Goal: Information Seeking & Learning: Learn about a topic

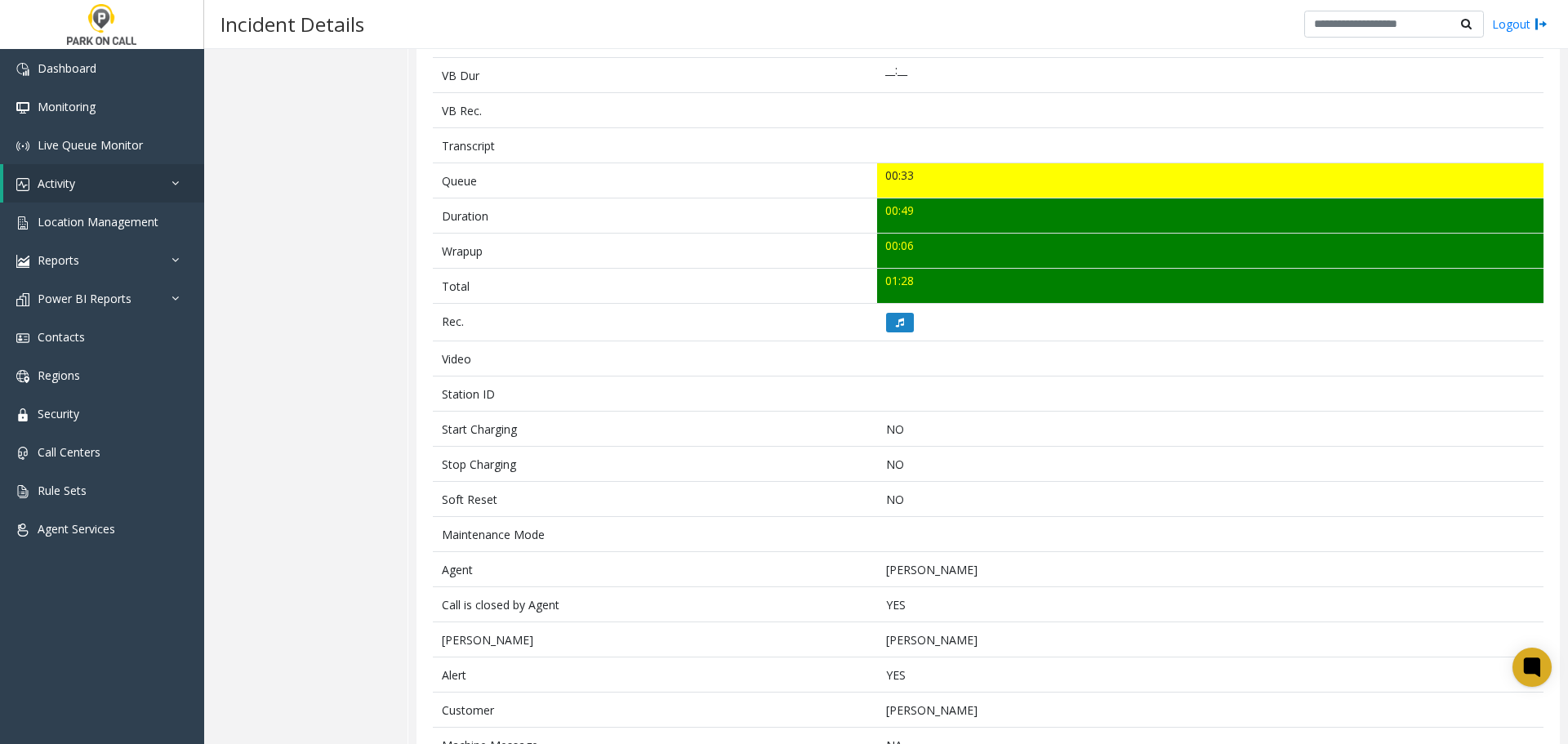
scroll to position [544, 0]
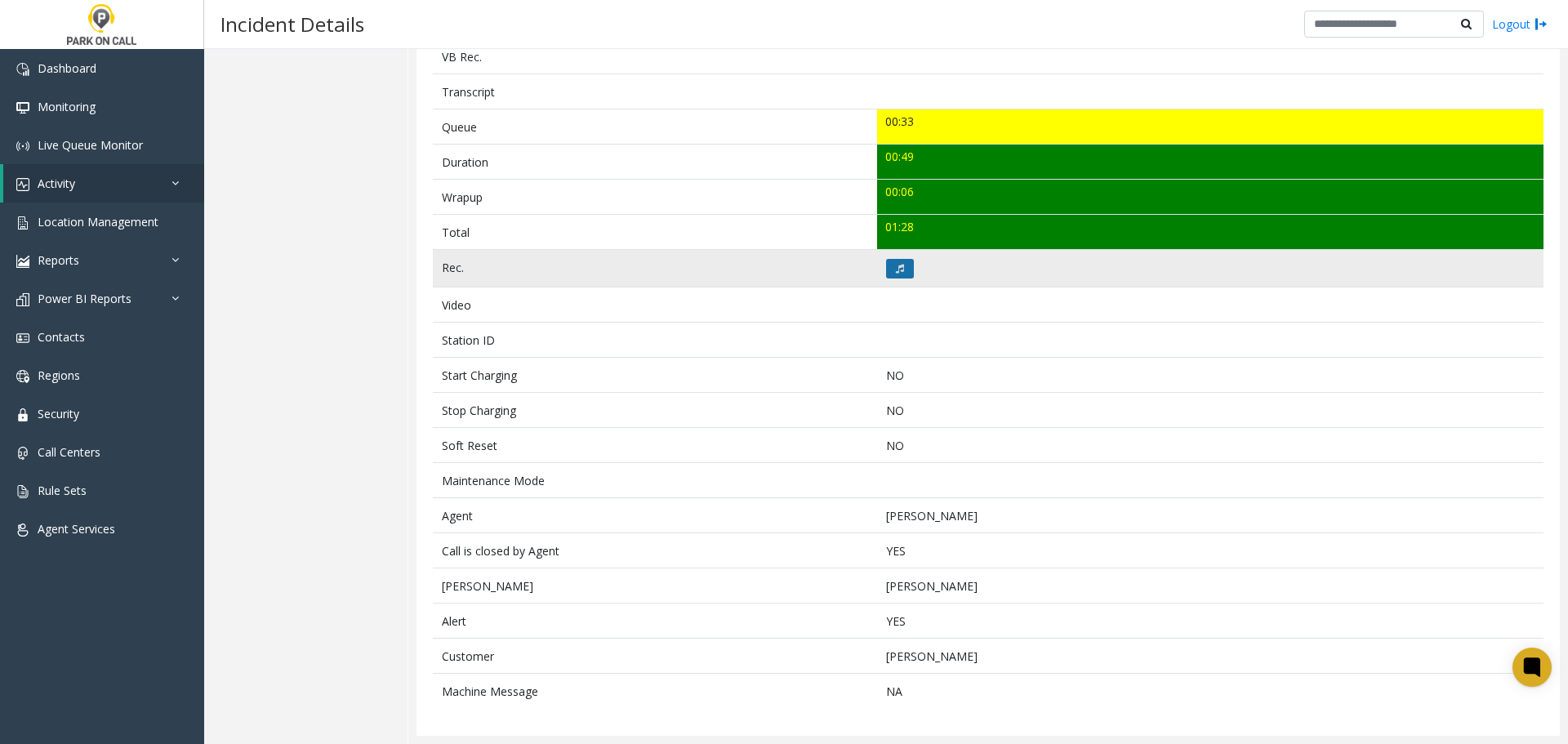
click at [896, 265] on icon at bounding box center [899, 268] width 8 height 9
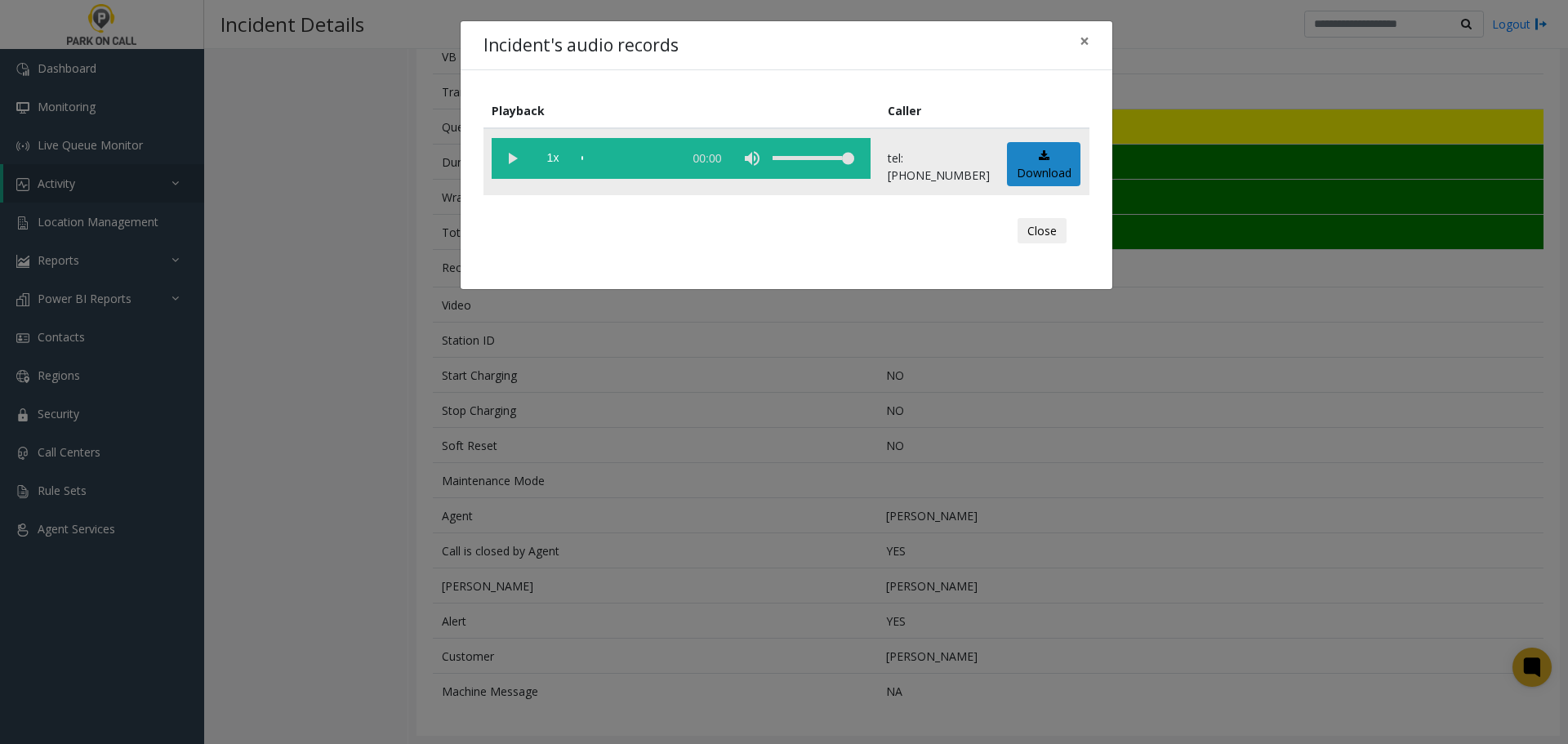
click at [516, 154] on vg-play-pause at bounding box center [511, 158] width 41 height 41
click at [608, 159] on div "scrub bar" at bounding box center [628, 158] width 93 height 41
click at [622, 158] on div "scrub bar" at bounding box center [628, 158] width 93 height 41
click at [646, 159] on div "scrub bar" at bounding box center [628, 158] width 93 height 41
click at [661, 159] on div "scrub bar" at bounding box center [628, 158] width 93 height 41
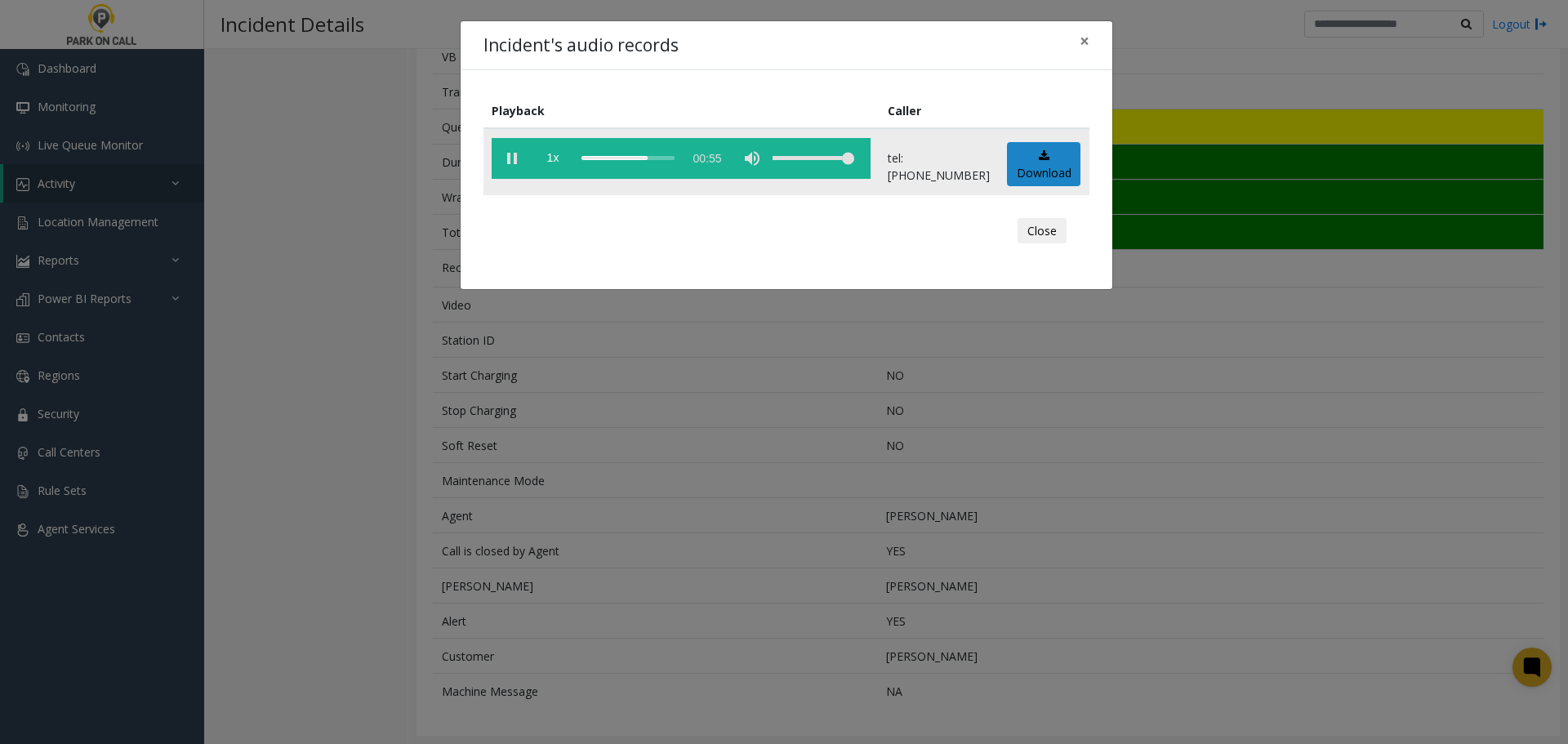
click at [674, 159] on div "scrub bar" at bounding box center [628, 158] width 93 height 41
click at [1032, 235] on button "Close" at bounding box center [1041, 231] width 49 height 26
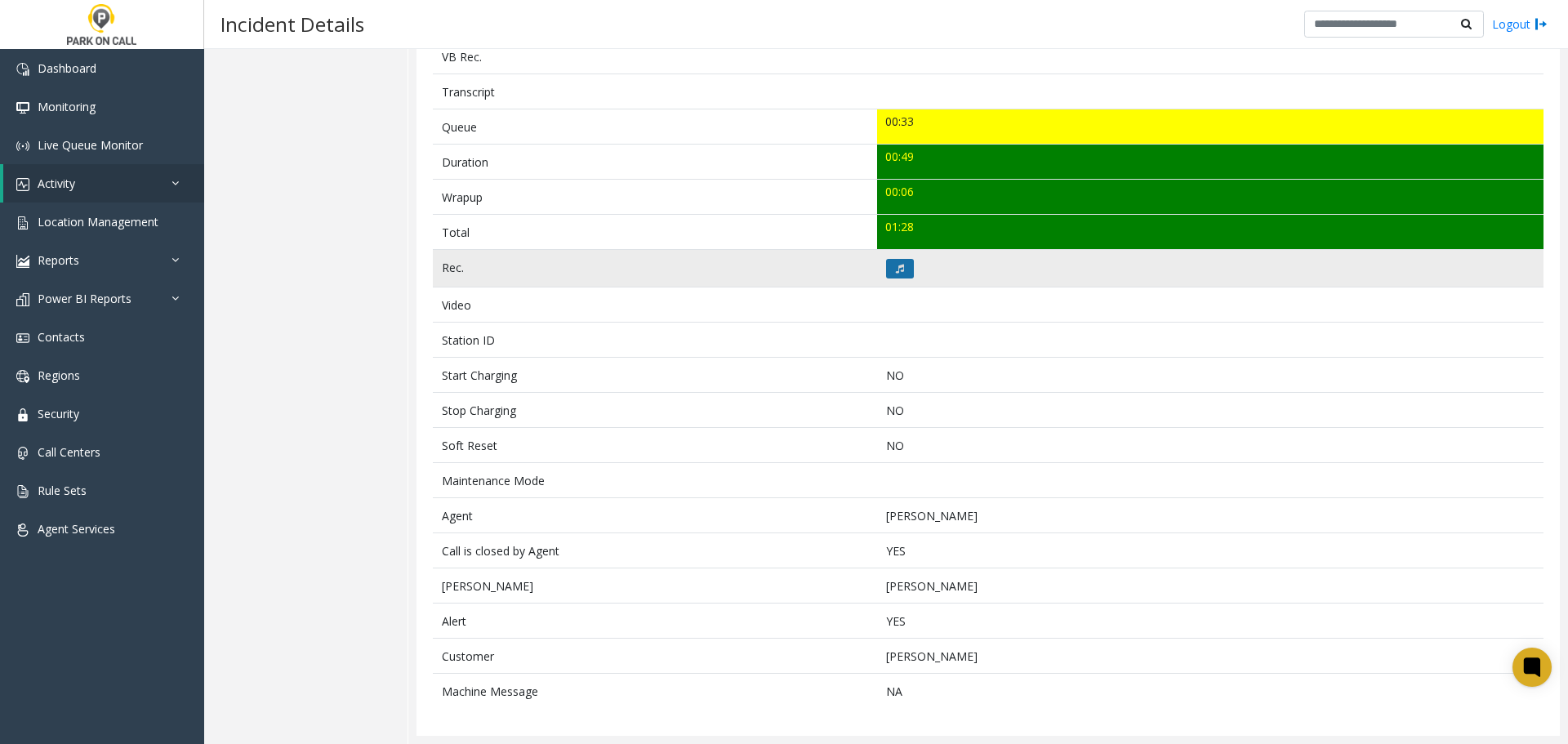
click at [901, 273] on button at bounding box center [900, 268] width 28 height 20
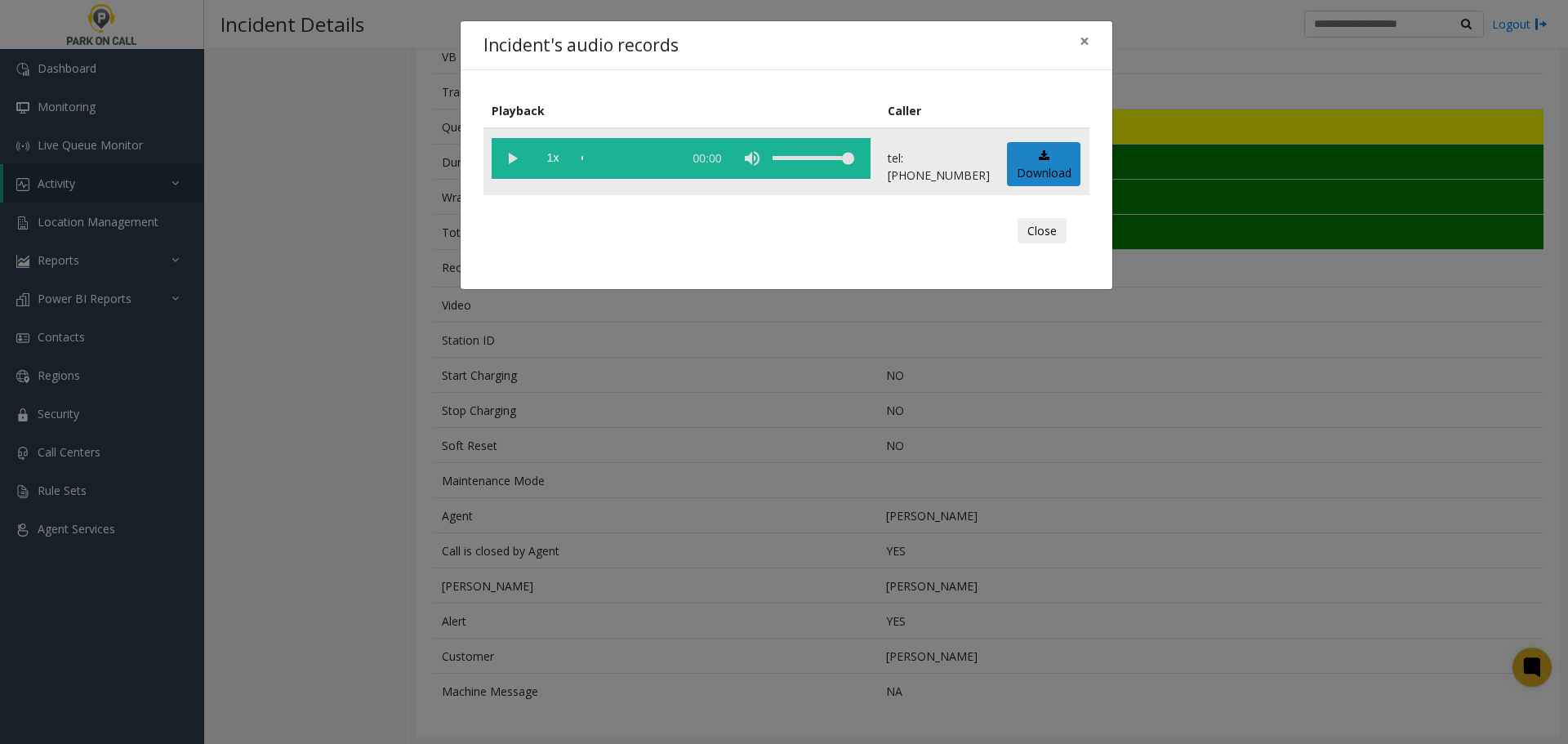
click at [513, 166] on vg-play-pause at bounding box center [511, 158] width 41 height 41
click at [1042, 229] on button "Close" at bounding box center [1041, 231] width 49 height 26
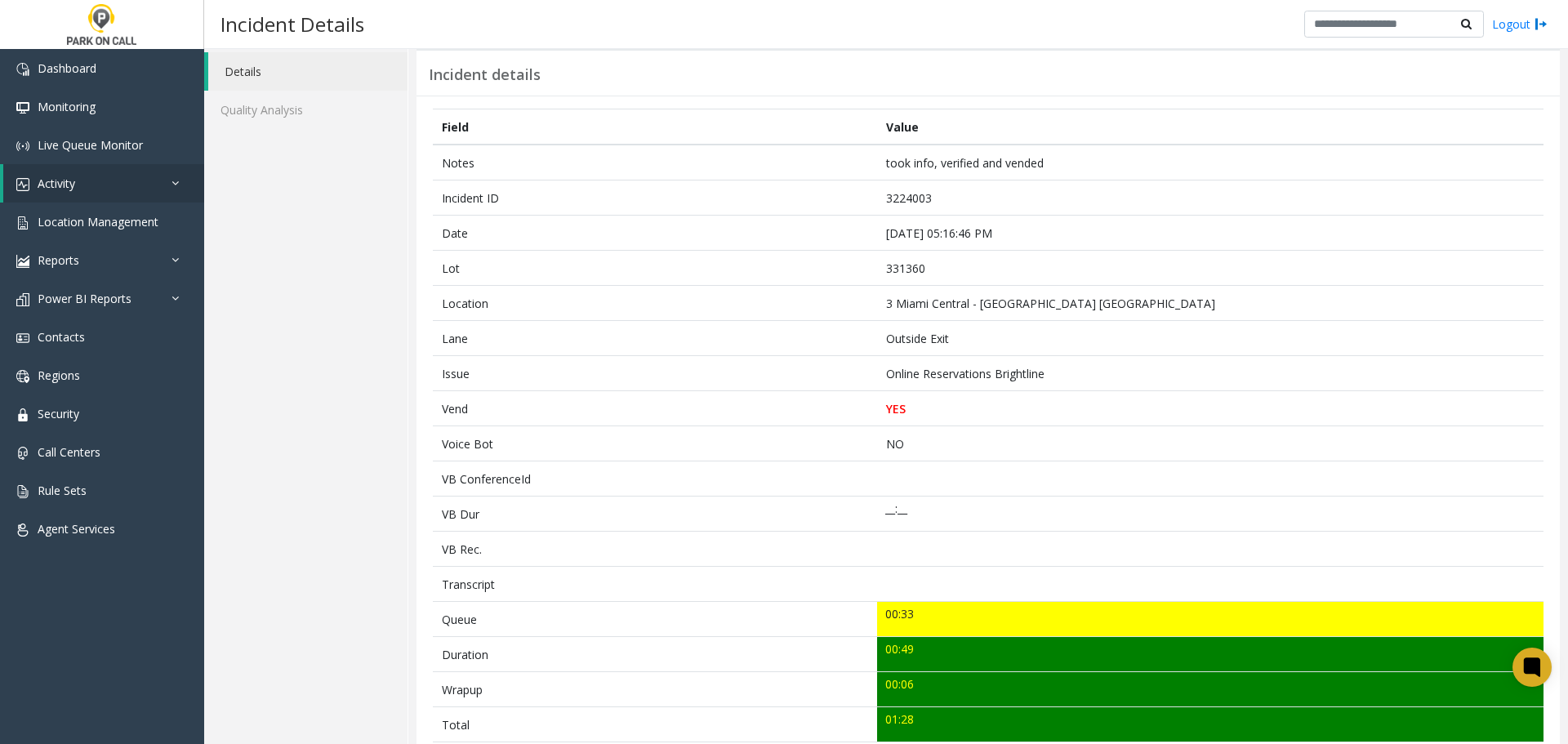
scroll to position [0, 0]
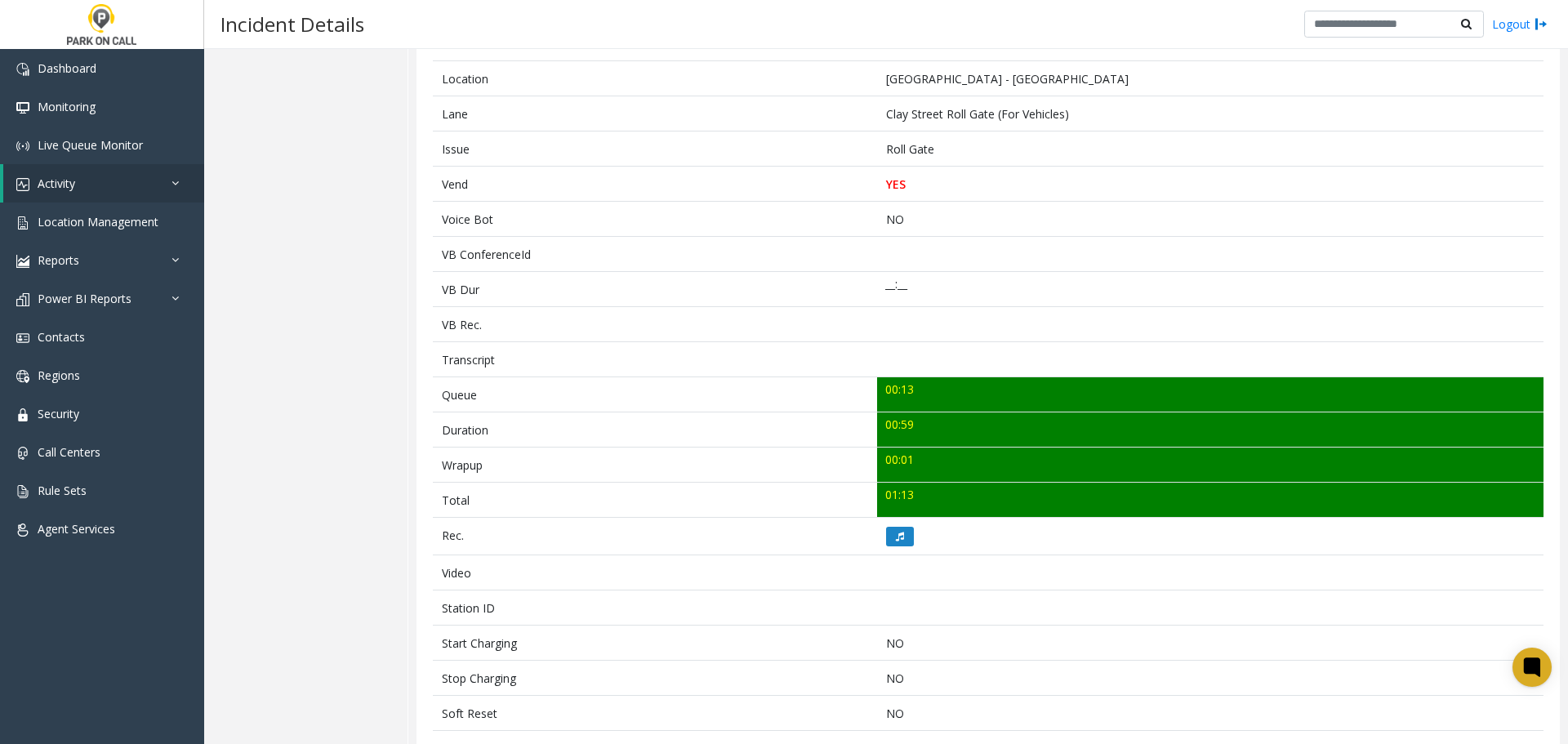
scroll to position [217, 0]
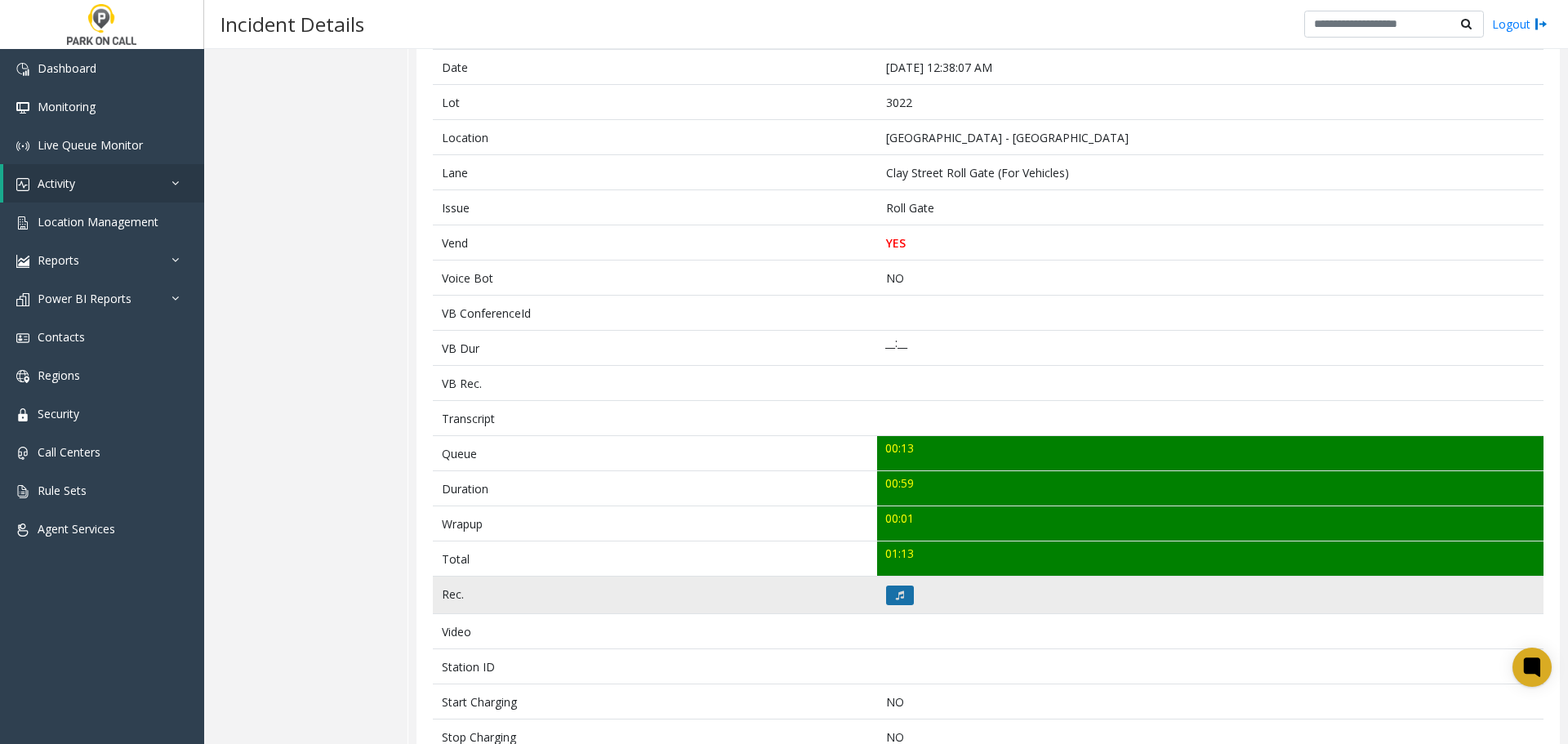
click at [903, 595] on button at bounding box center [900, 595] width 28 height 20
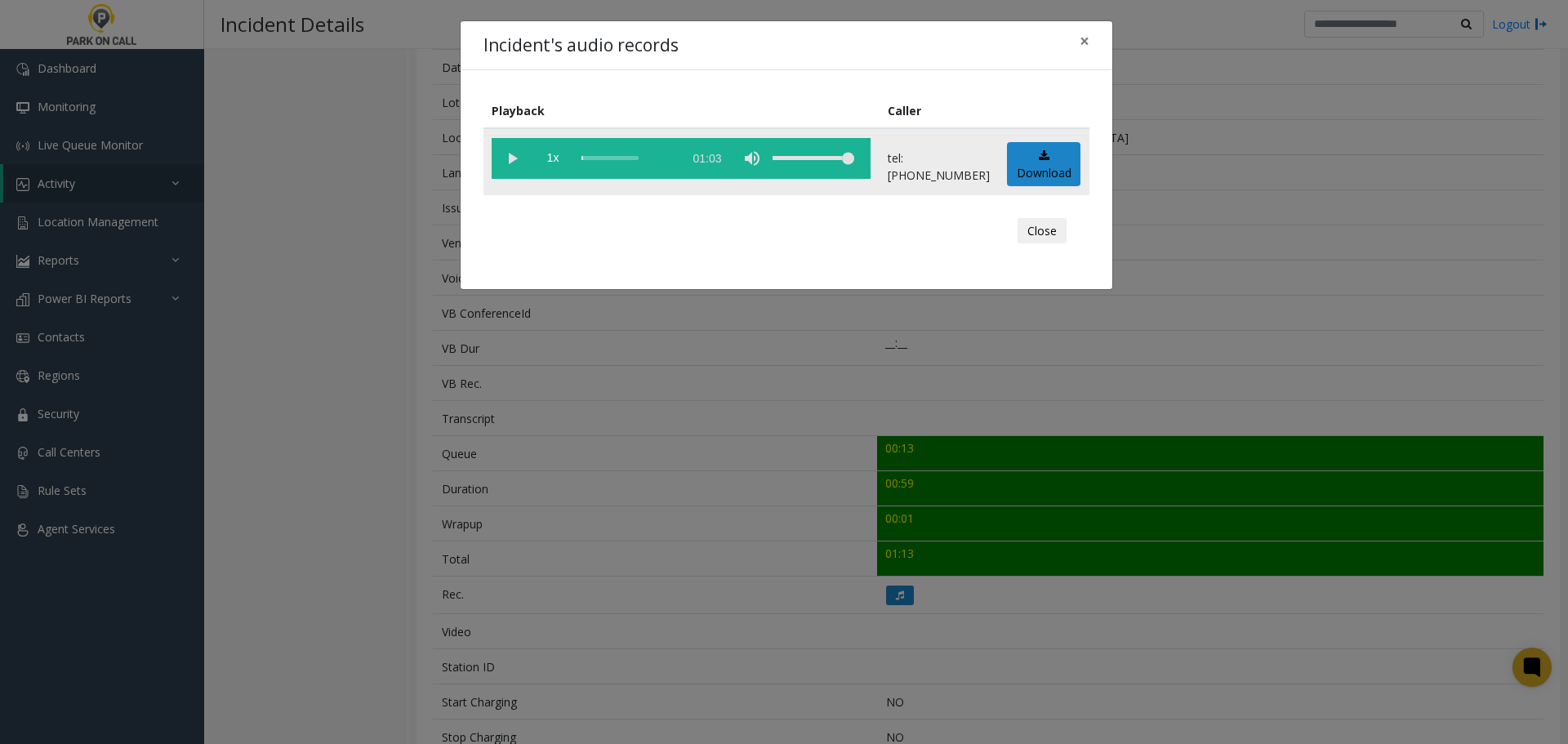
click at [516, 156] on vg-play-pause at bounding box center [511, 158] width 41 height 41
click at [518, 159] on vg-play-pause at bounding box center [511, 158] width 41 height 41
click at [588, 159] on div "scrub bar" at bounding box center [628, 158] width 93 height 41
click at [594, 156] on div "scrub bar" at bounding box center [628, 158] width 93 height 41
drag, startPoint x: 1050, startPoint y: 232, endPoint x: 1026, endPoint y: 253, distance: 31.9
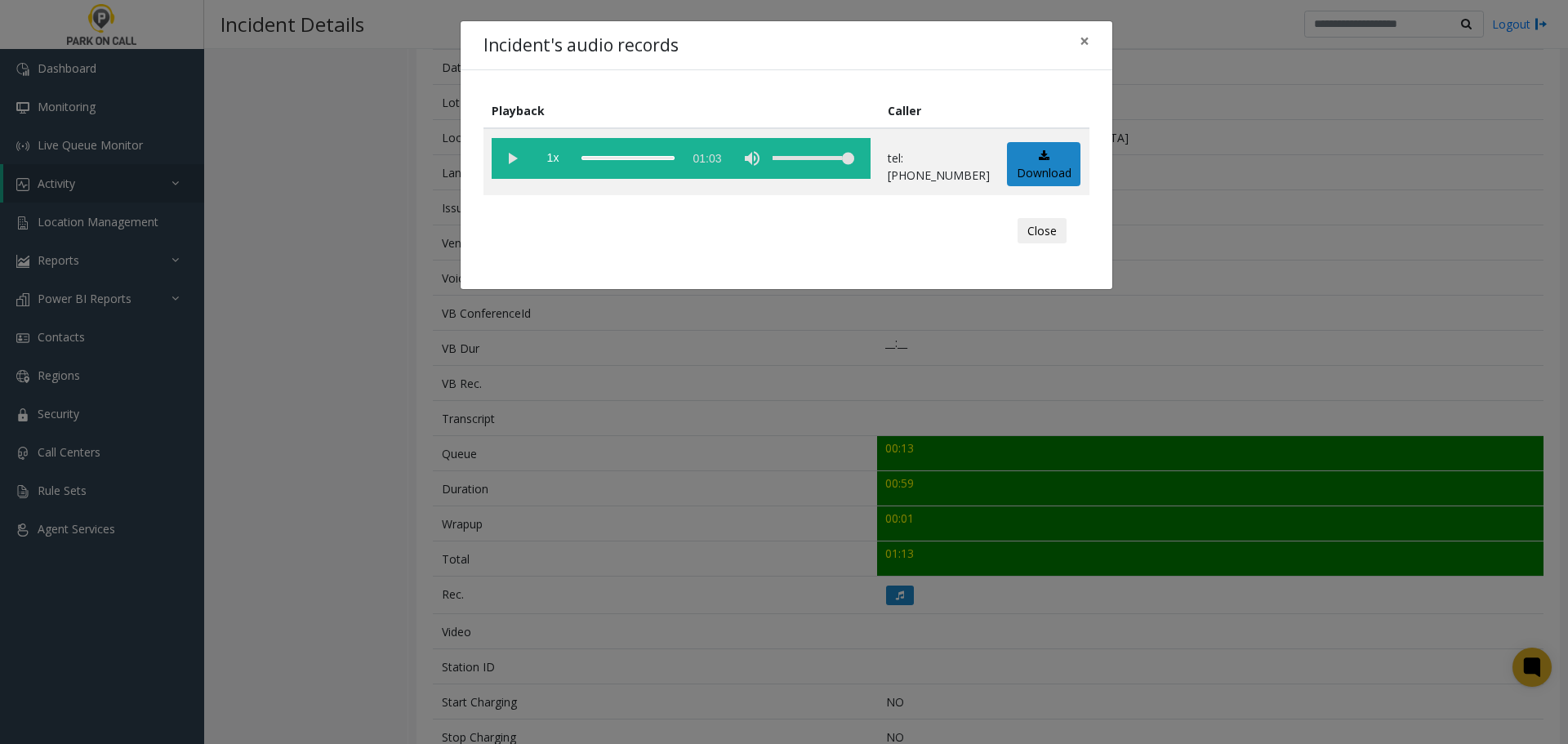
click at [1050, 232] on button "Close" at bounding box center [1041, 231] width 49 height 26
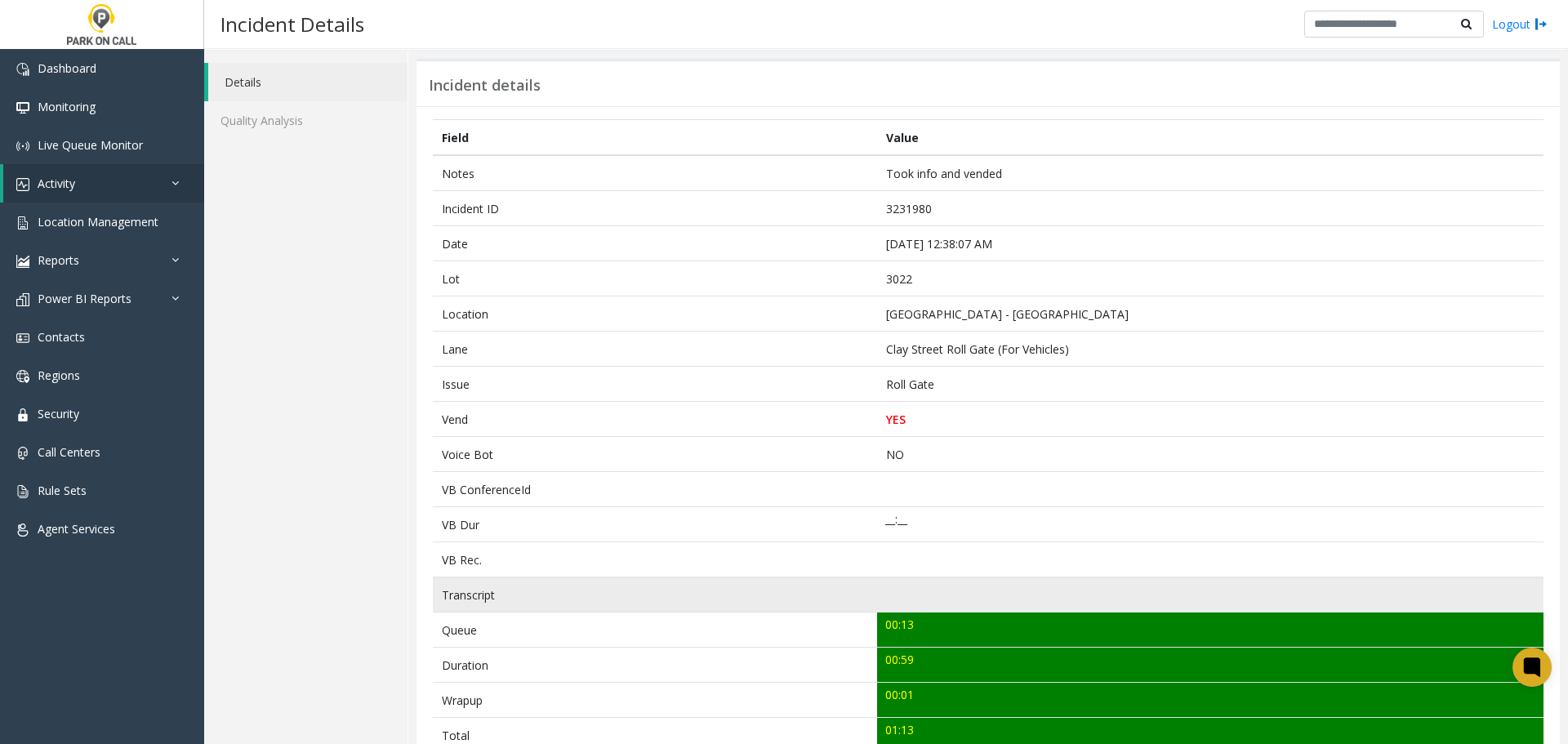
scroll to position [0, 0]
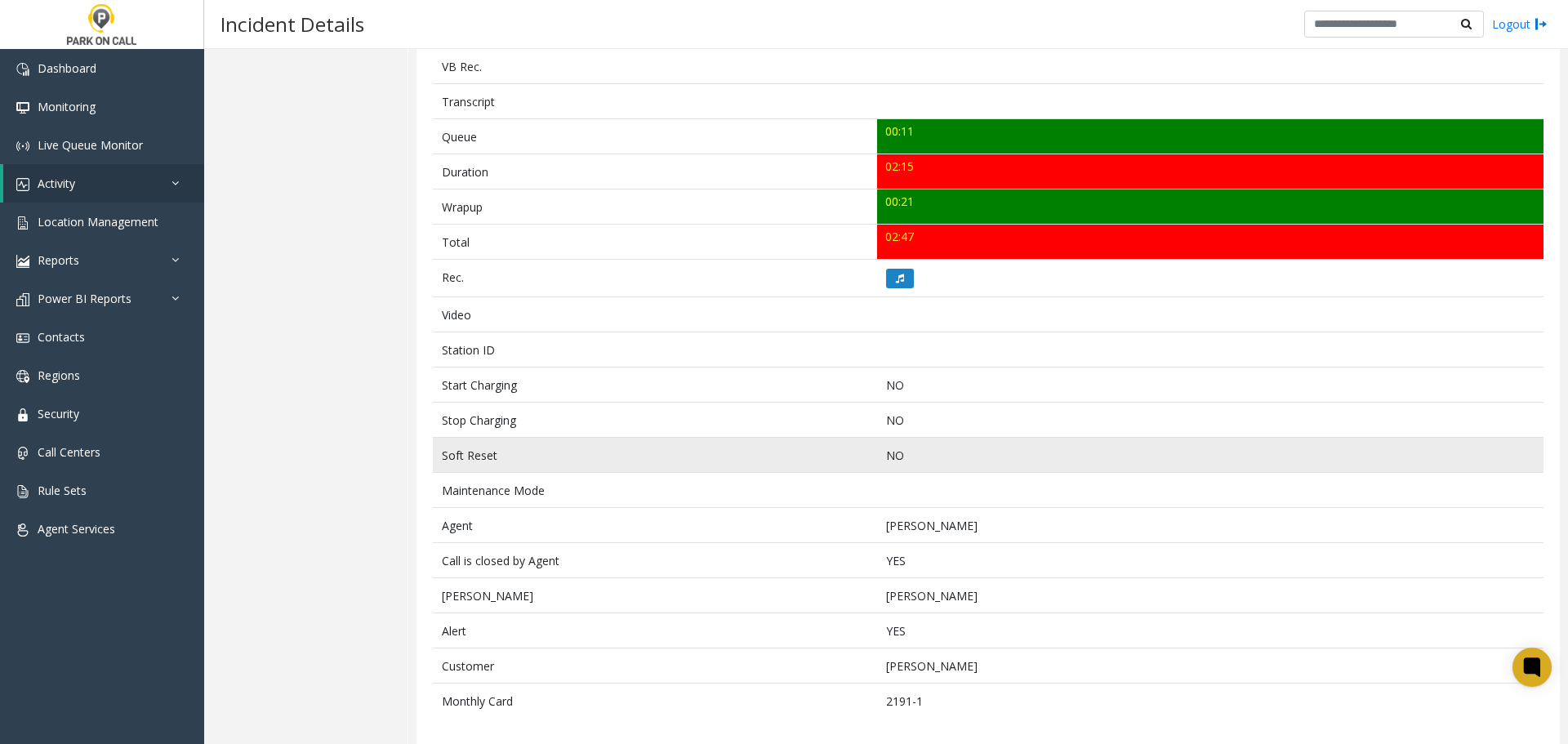
scroll to position [544, 0]
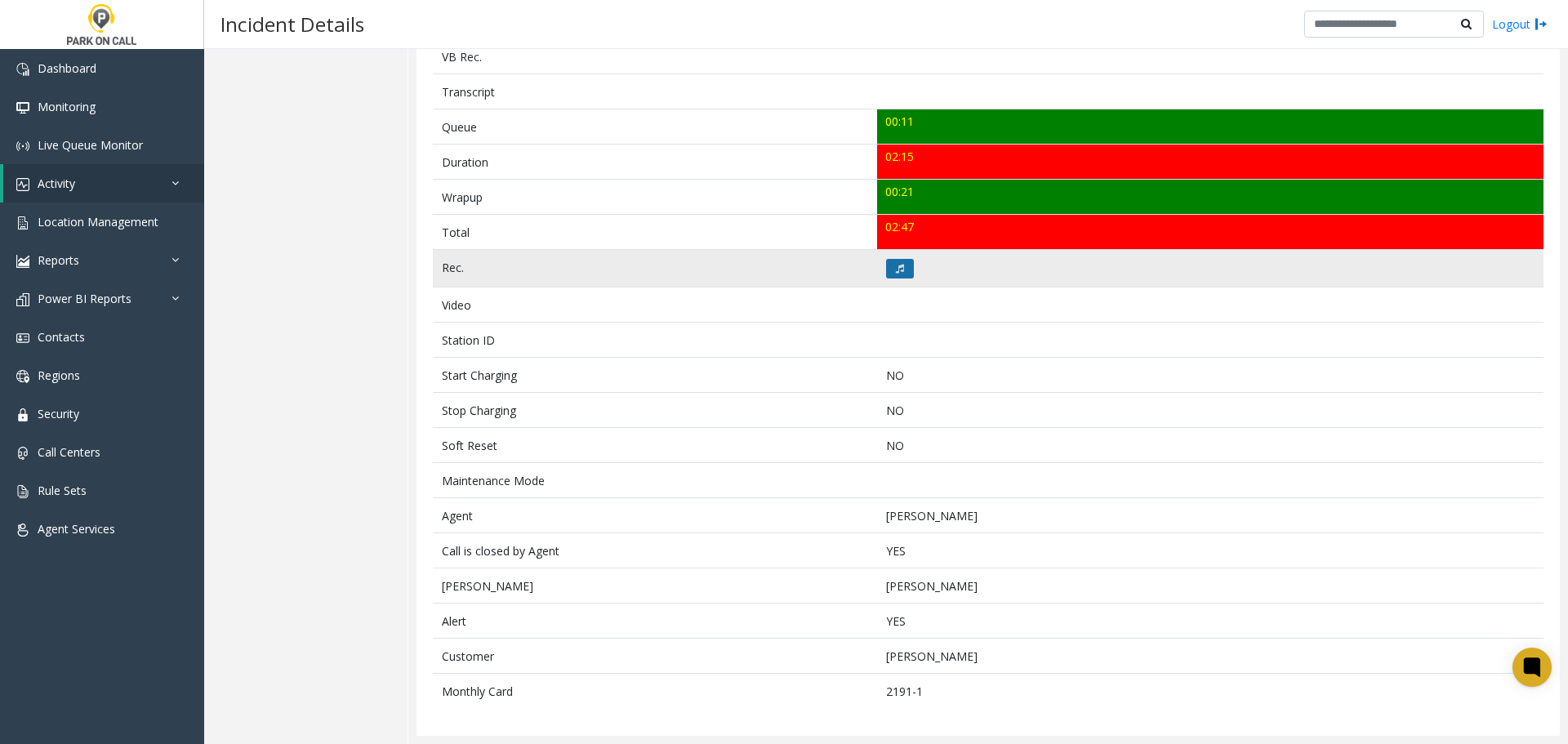
click at [903, 270] on button at bounding box center [900, 268] width 28 height 20
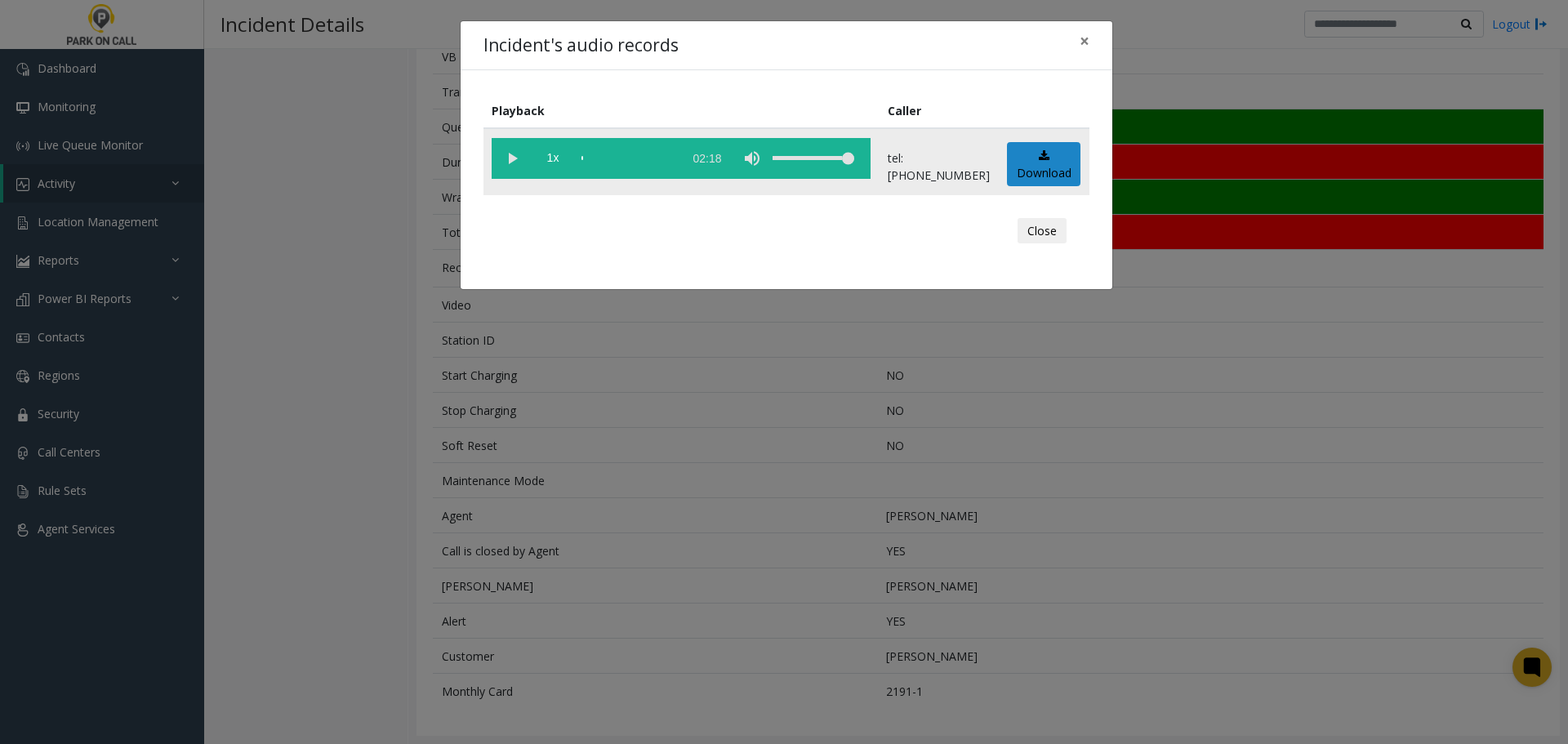
click at [513, 160] on vg-play-pause at bounding box center [511, 158] width 41 height 41
click at [1041, 233] on button "Close" at bounding box center [1041, 231] width 49 height 26
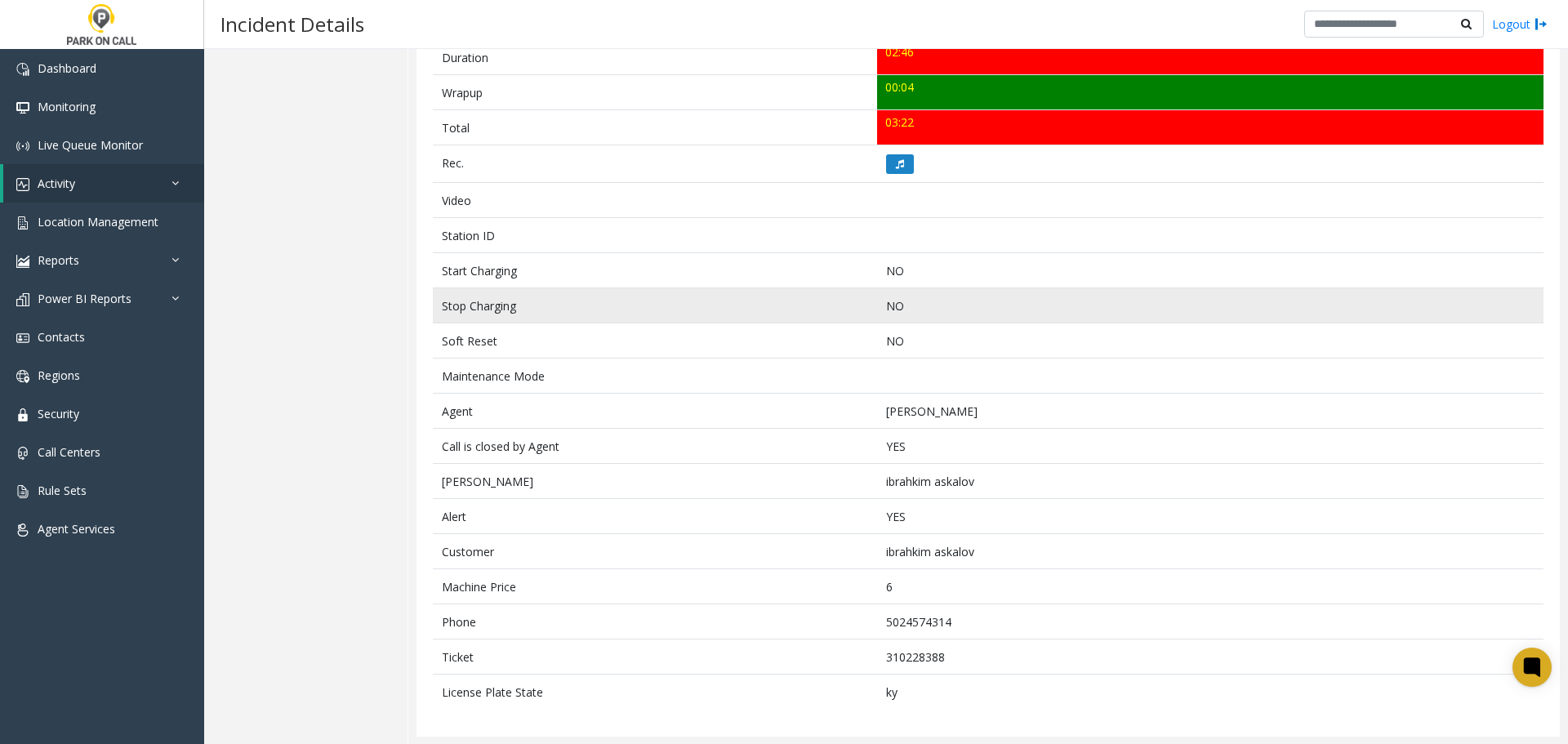
scroll to position [649, 0]
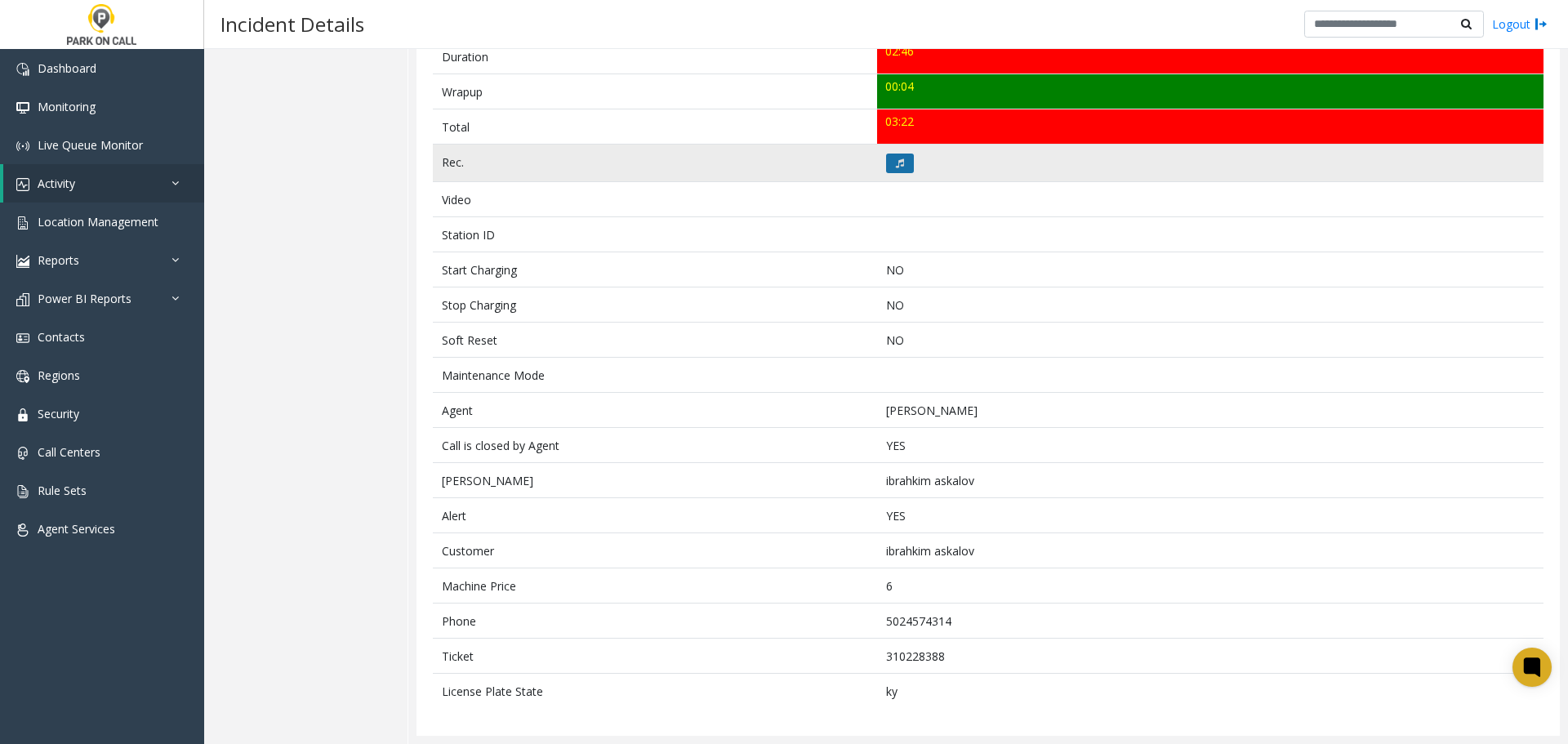
click at [903, 166] on button at bounding box center [900, 163] width 28 height 20
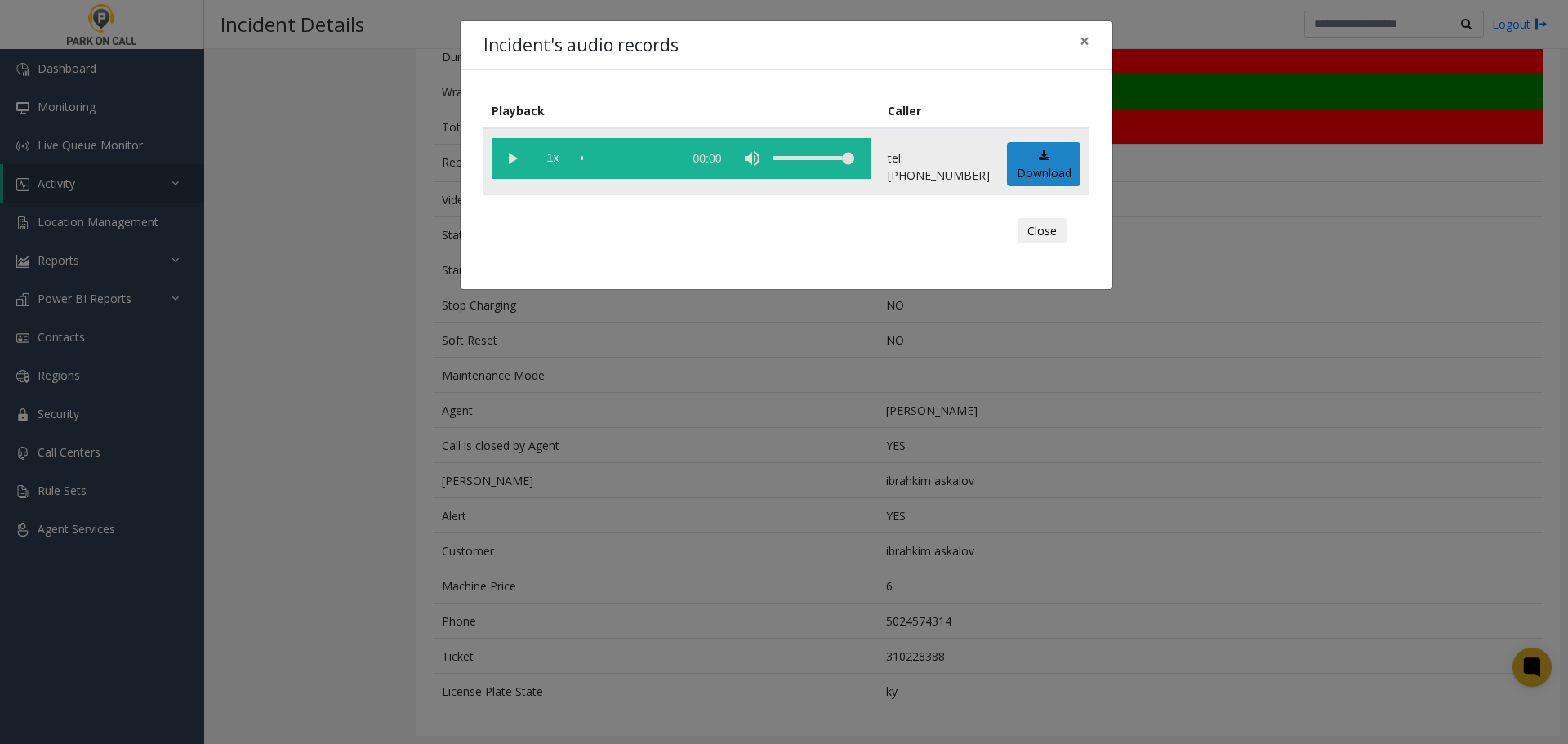
click at [509, 157] on vg-play-pause at bounding box center [511, 158] width 41 height 41
click at [1083, 39] on span "×" at bounding box center [1084, 41] width 9 height 23
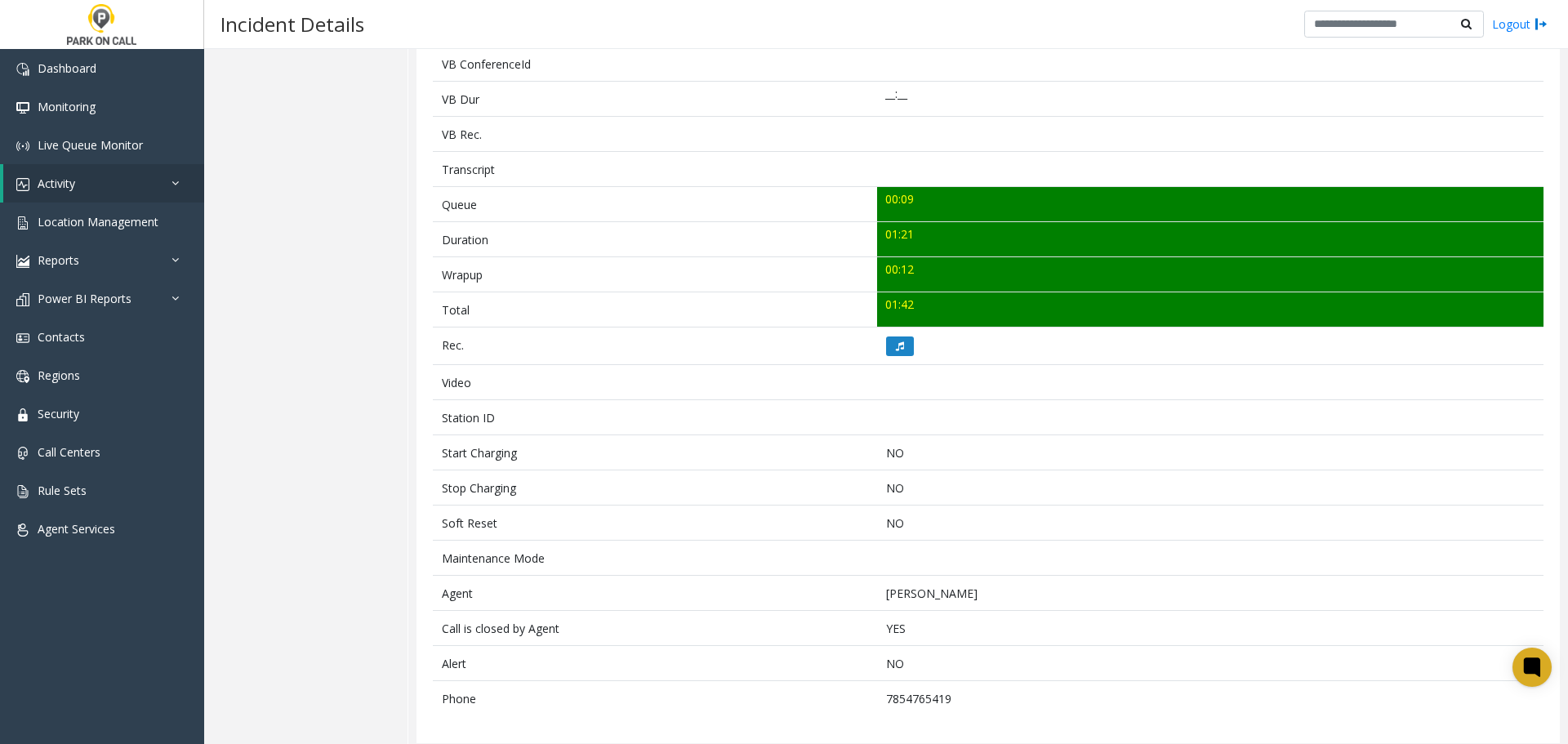
scroll to position [473, 0]
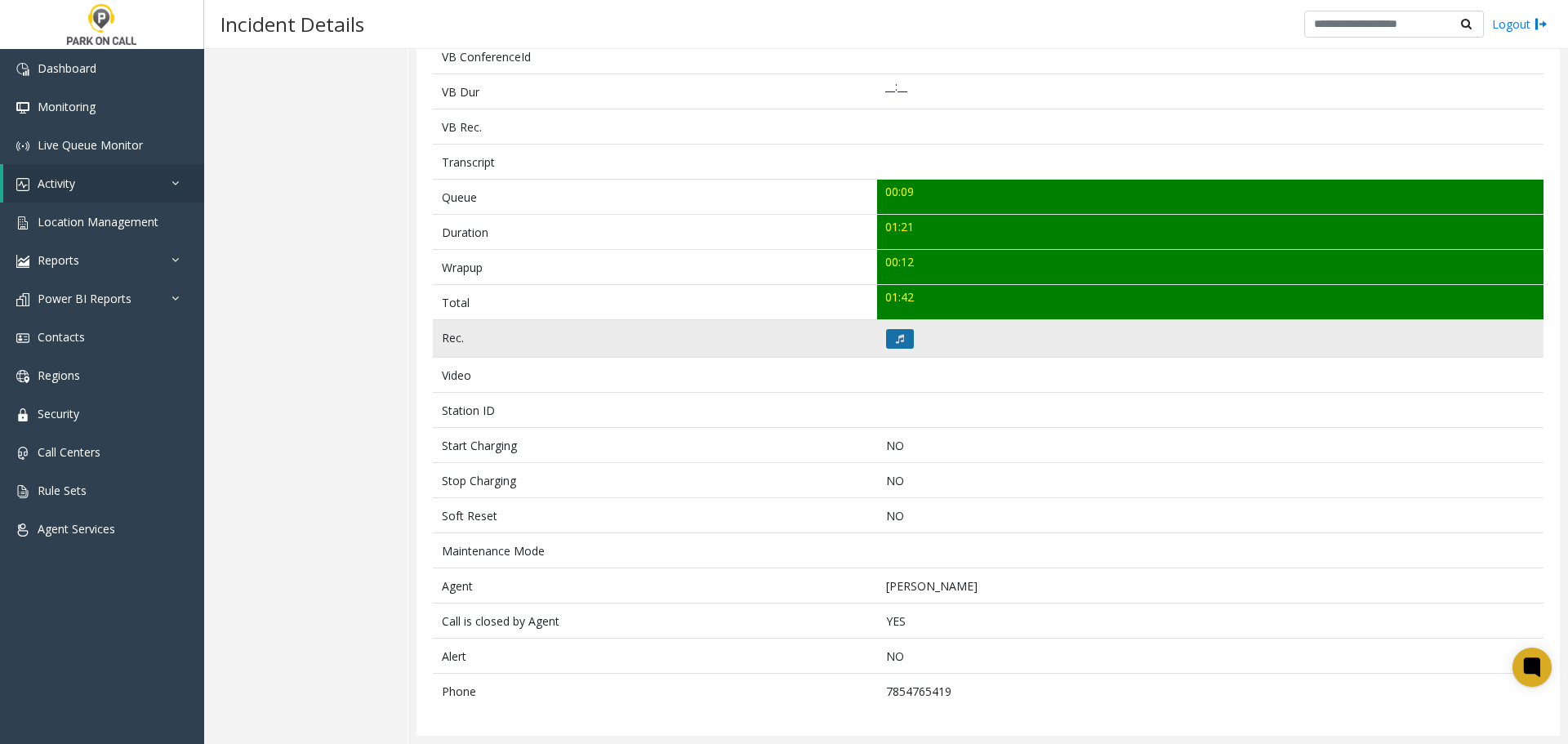
click at [889, 339] on button at bounding box center [900, 339] width 28 height 20
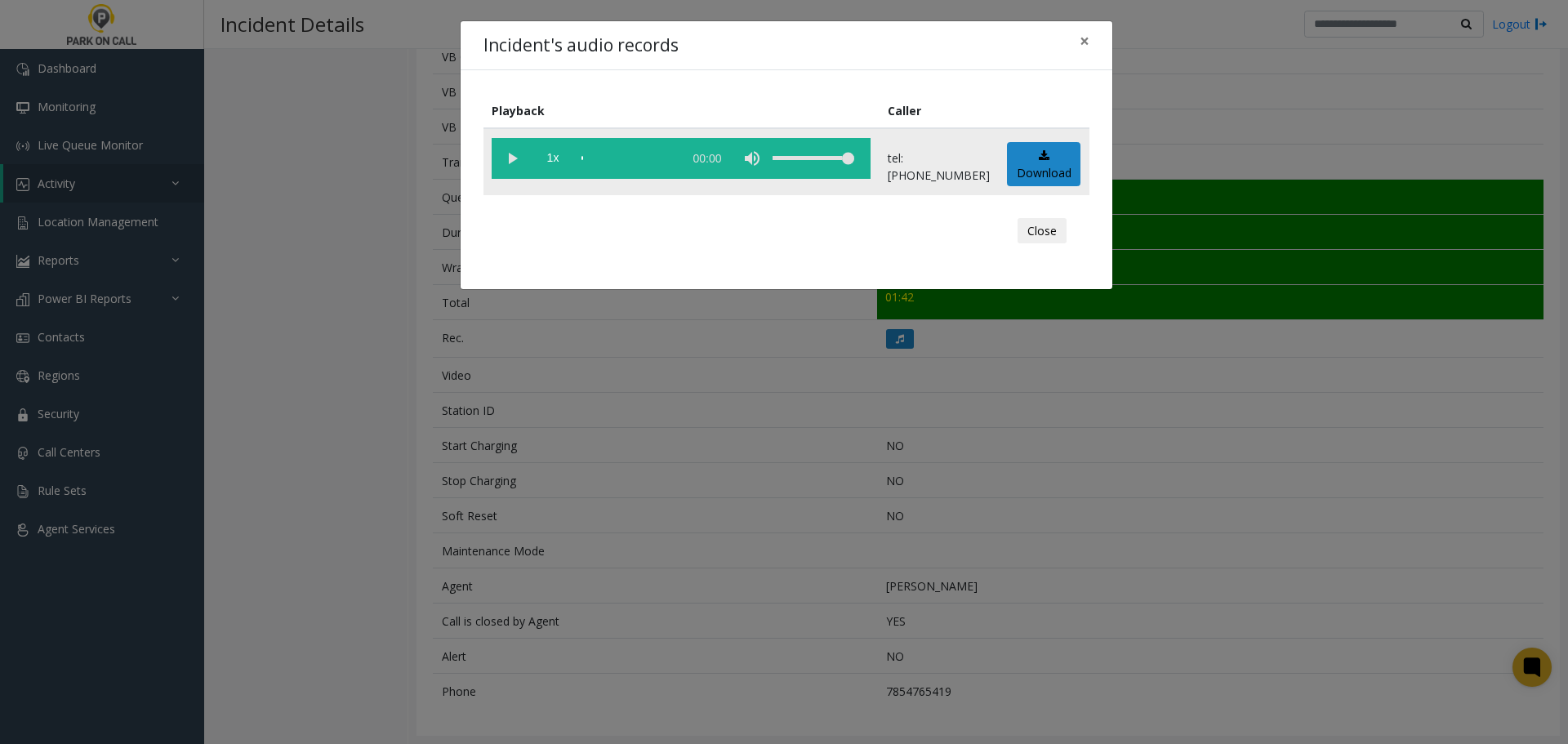
click at [516, 163] on vg-play-pause at bounding box center [511, 158] width 41 height 41
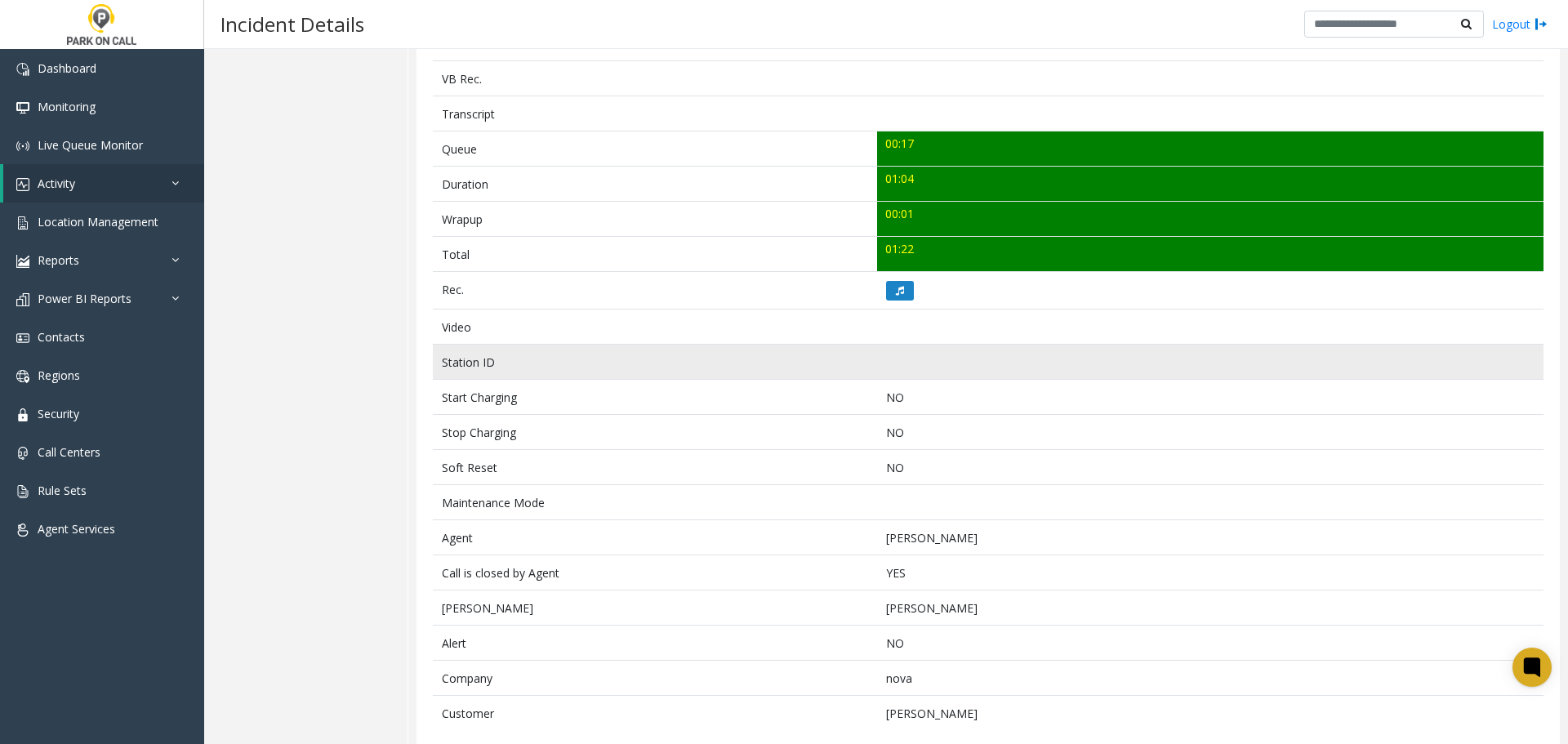
scroll to position [544, 0]
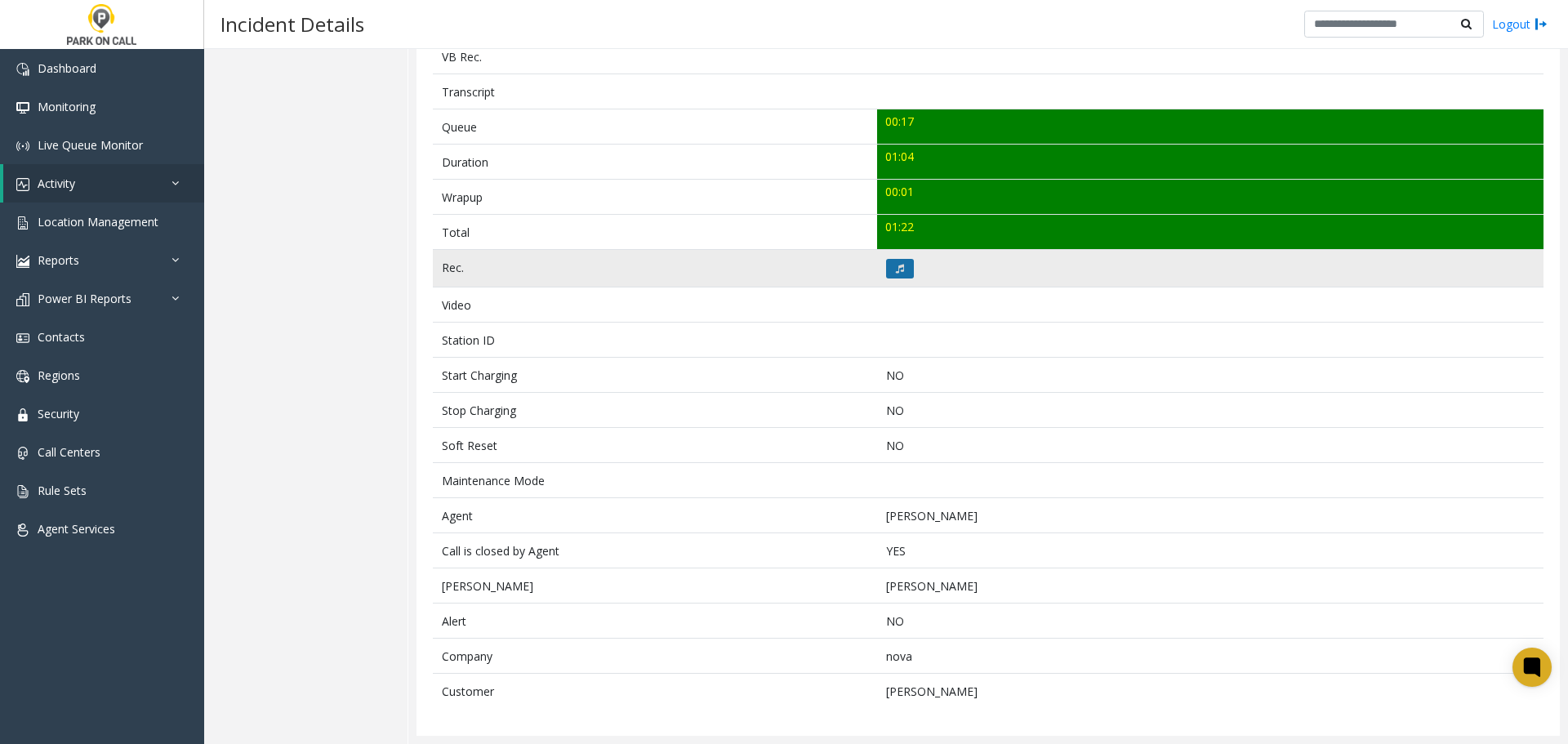
click at [896, 270] on icon at bounding box center [899, 268] width 8 height 9
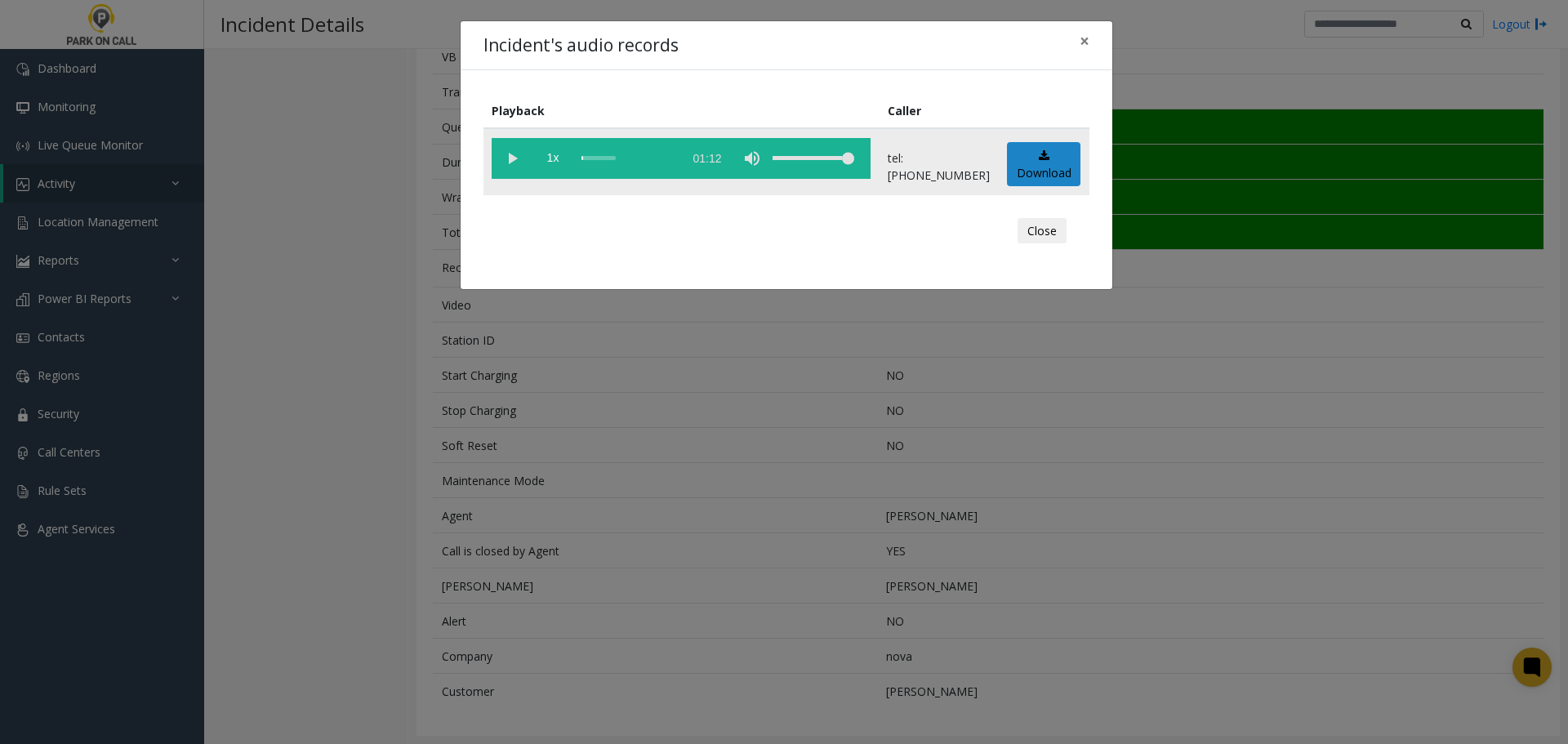
click at [510, 168] on vg-play-pause at bounding box center [511, 158] width 41 height 41
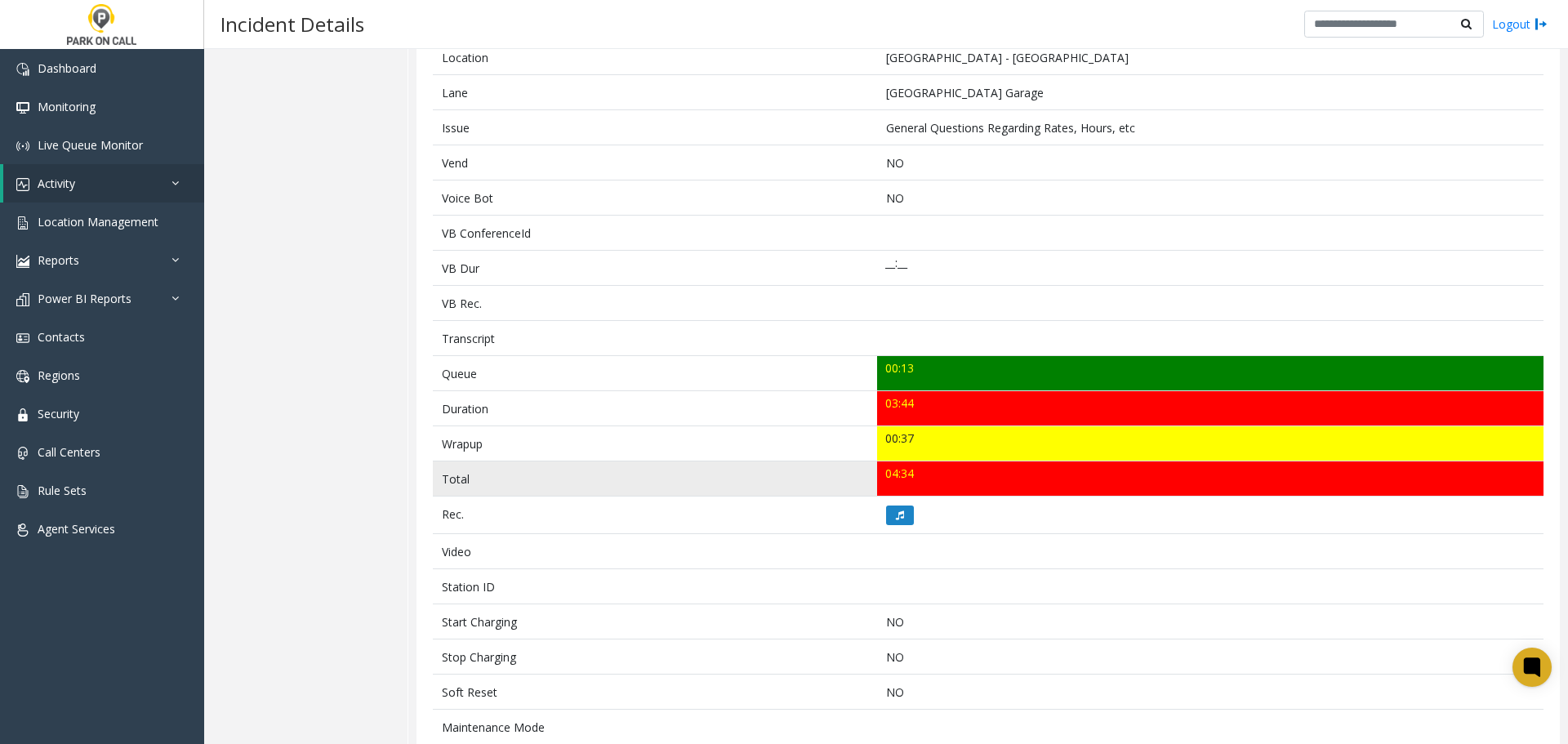
scroll to position [327, 0]
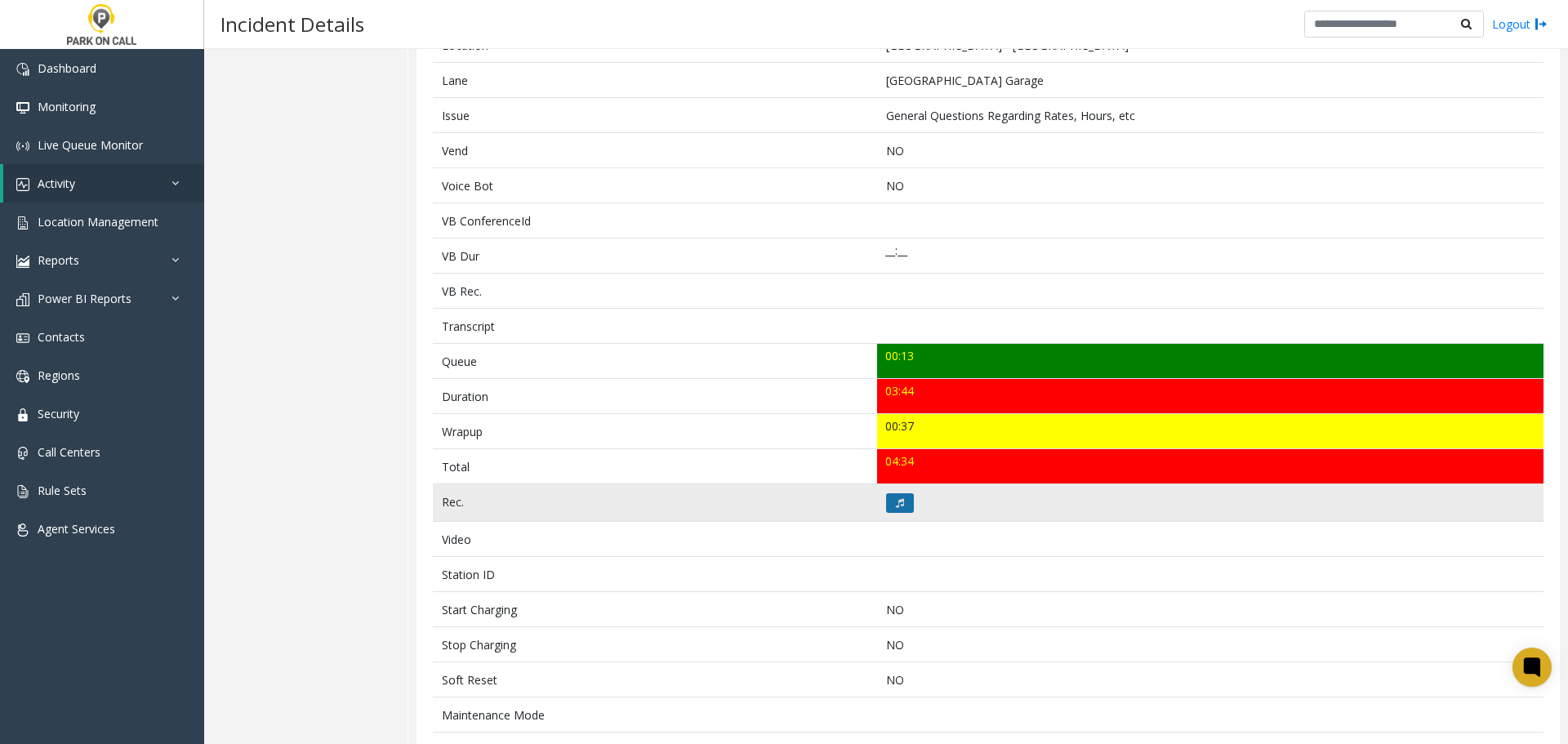
click at [897, 496] on button at bounding box center [900, 503] width 28 height 20
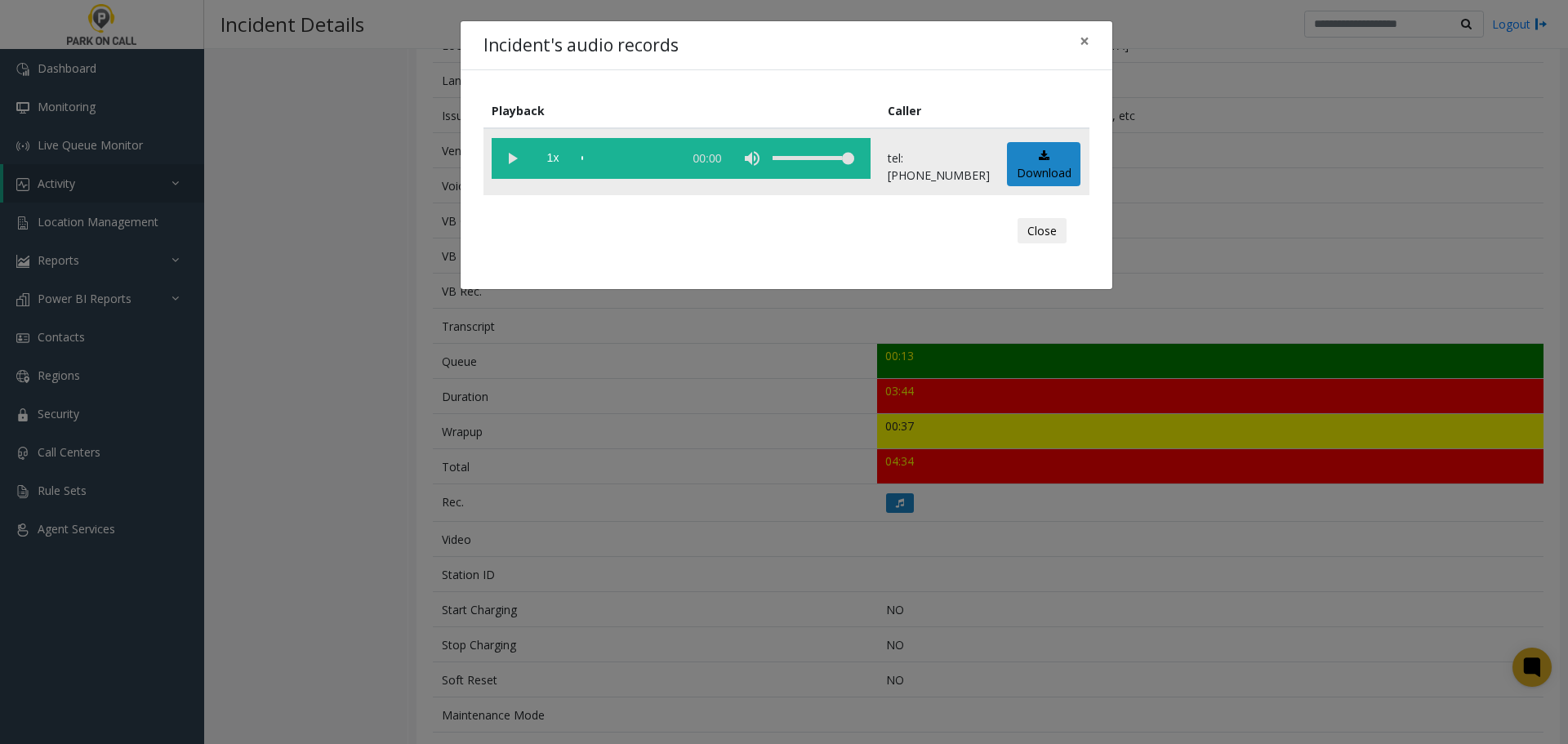
click at [513, 164] on vg-play-pause at bounding box center [511, 158] width 41 height 41
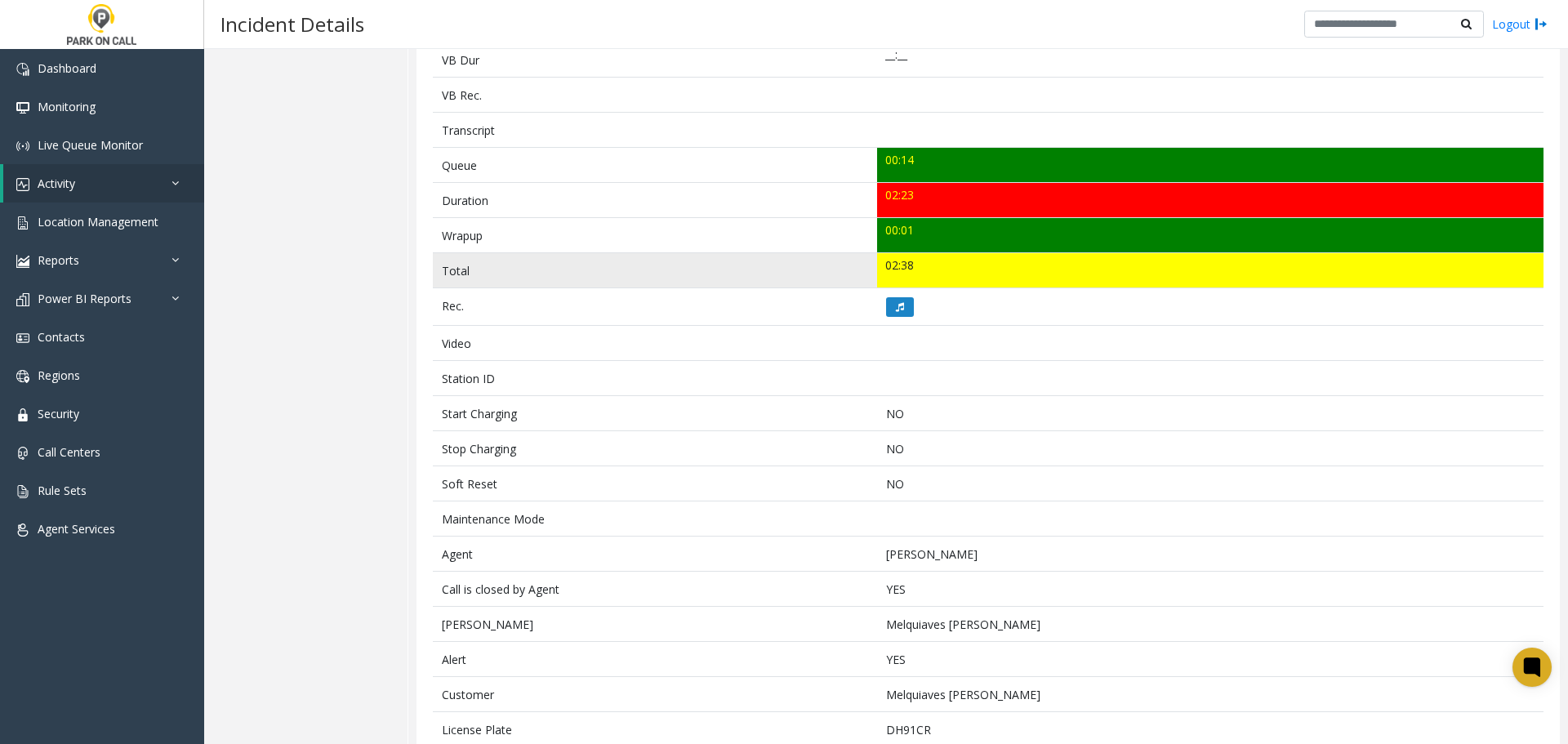
scroll to position [322, 0]
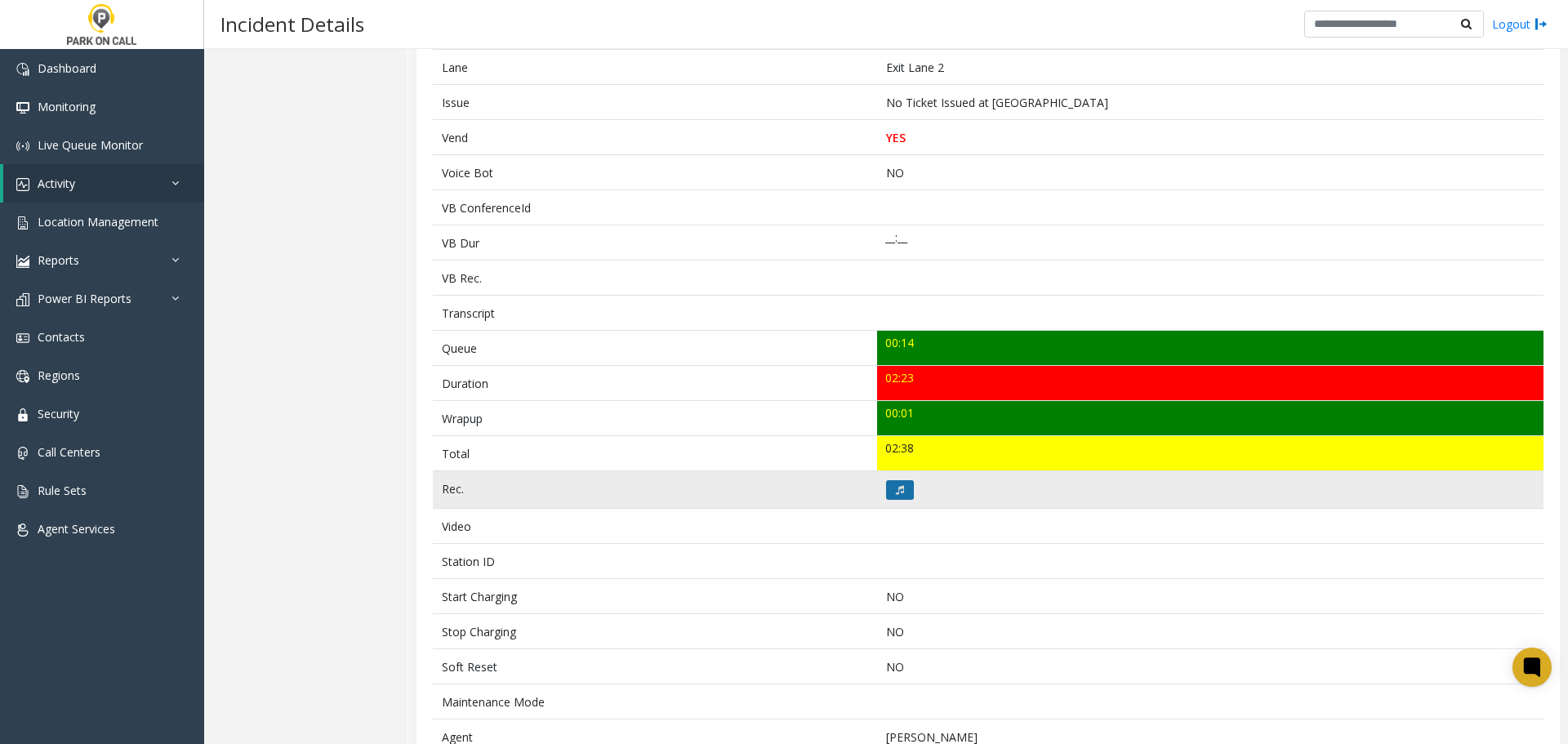
click at [891, 495] on button at bounding box center [900, 490] width 28 height 20
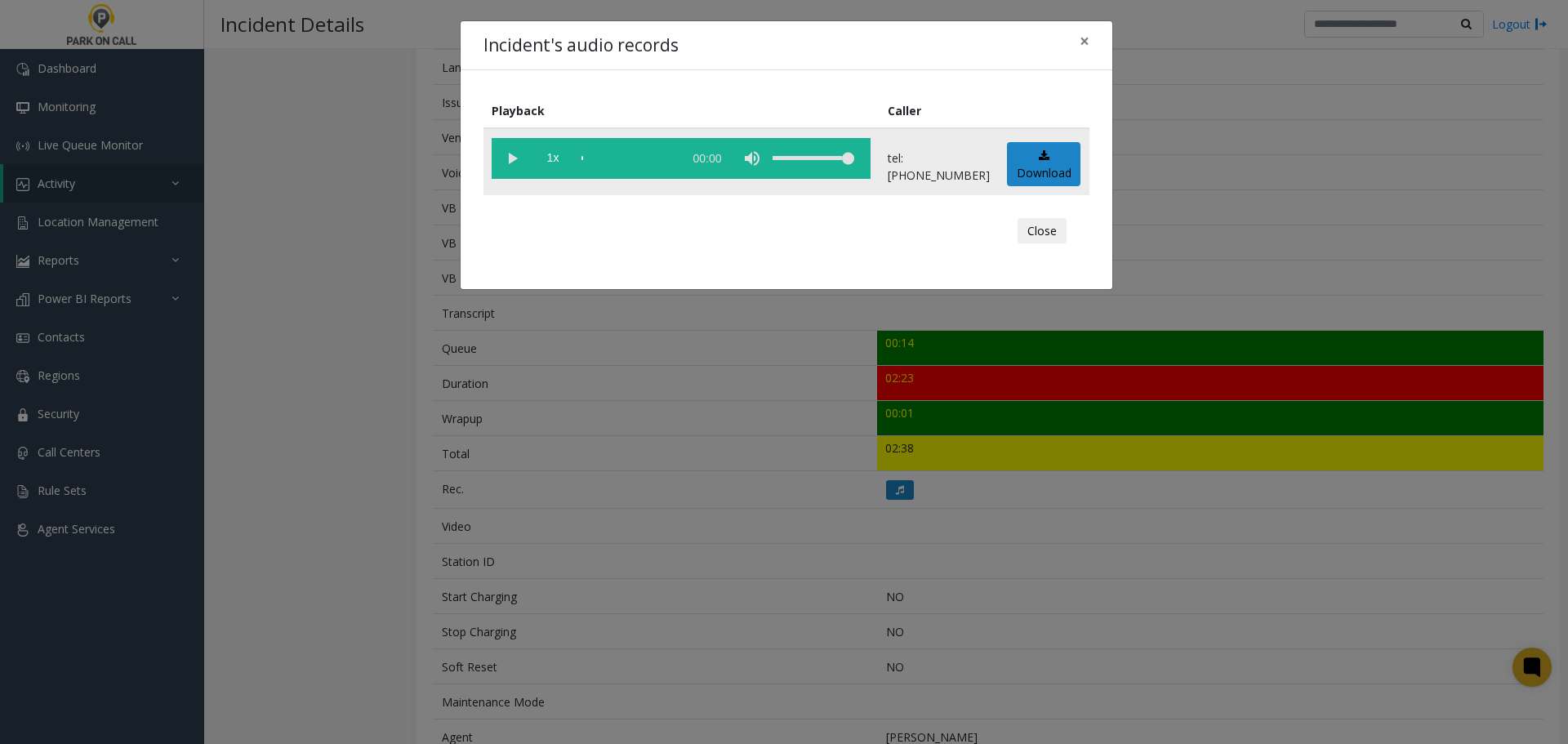
click at [514, 157] on vg-play-pause at bounding box center [511, 158] width 41 height 41
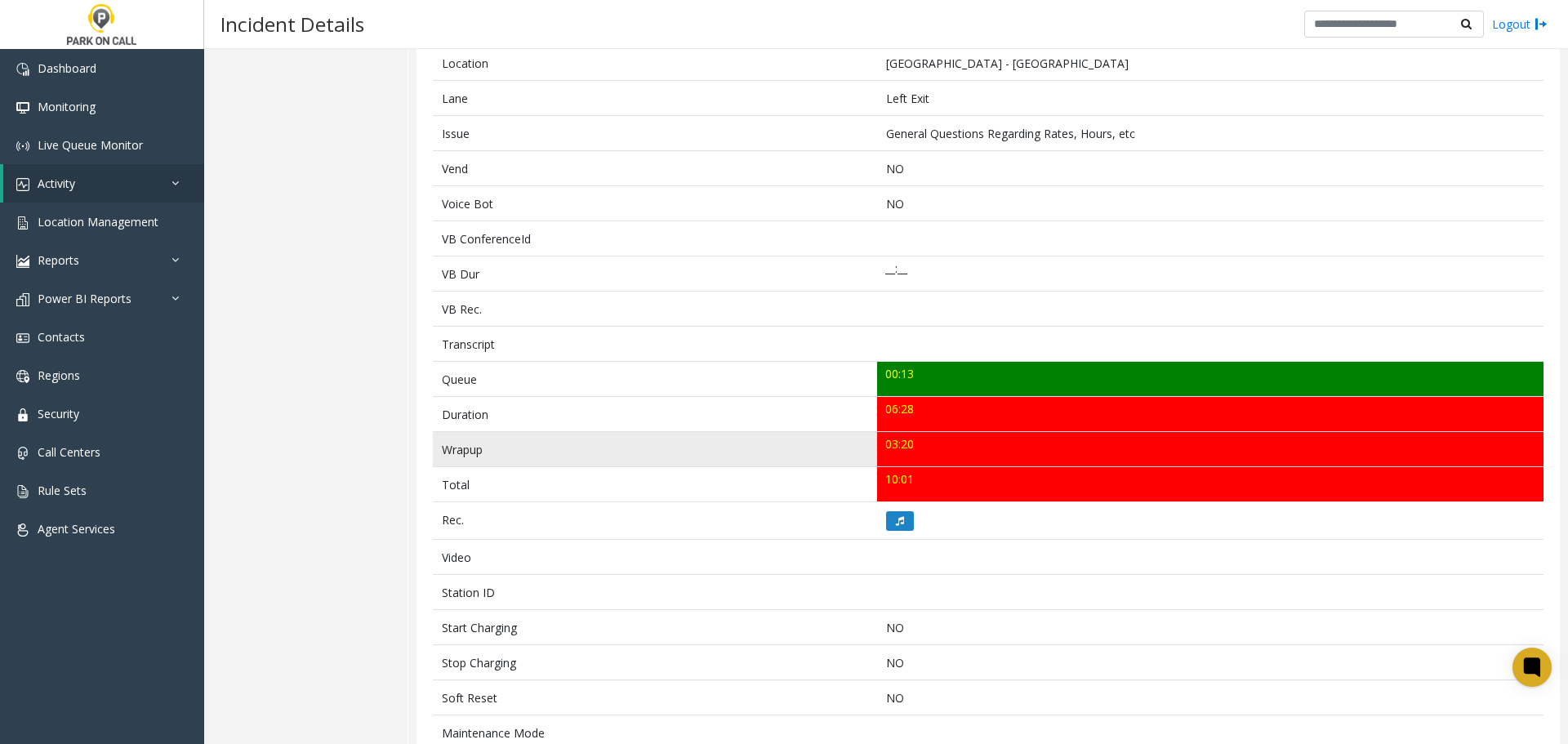
scroll to position [327, 0]
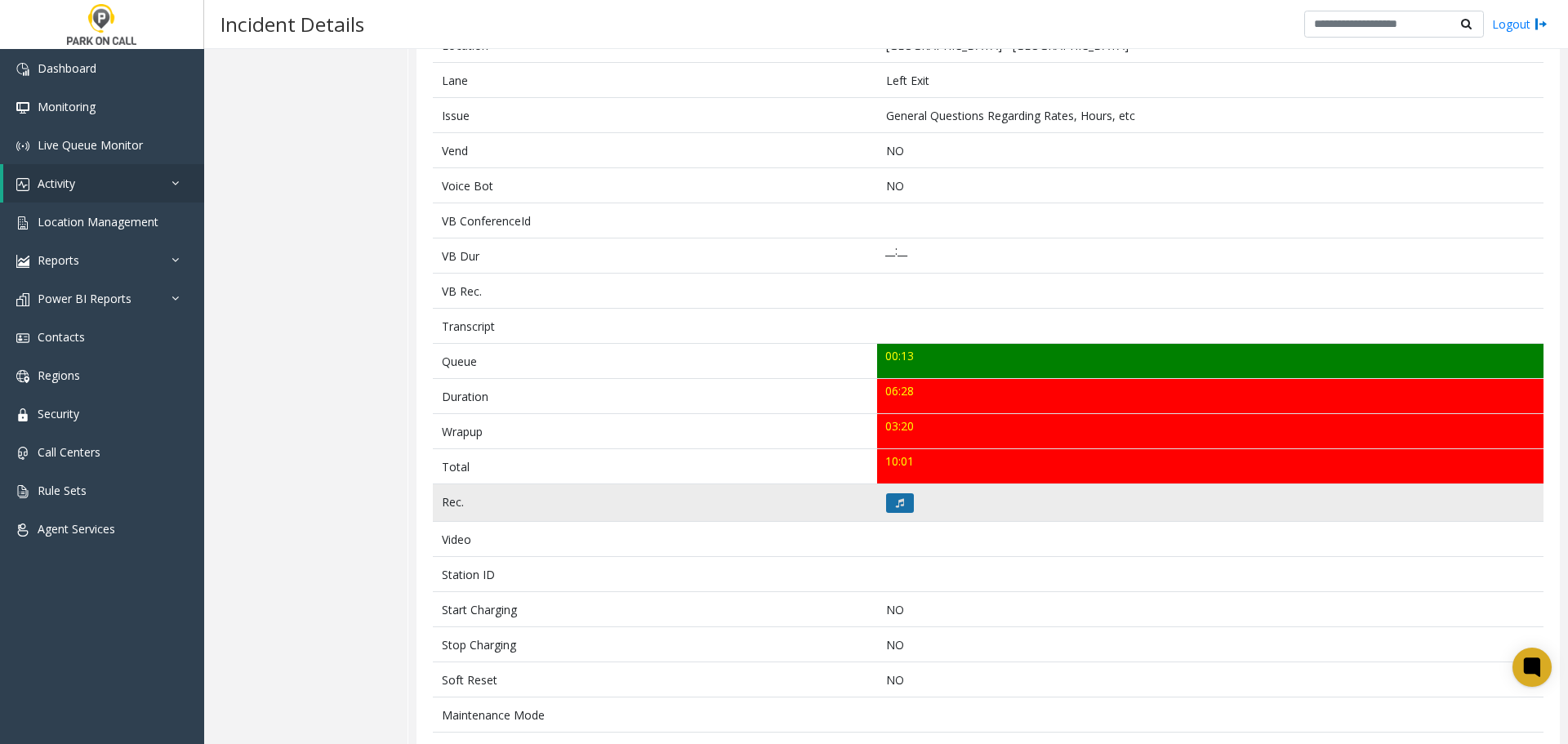
click at [896, 503] on icon at bounding box center [899, 503] width 8 height 9
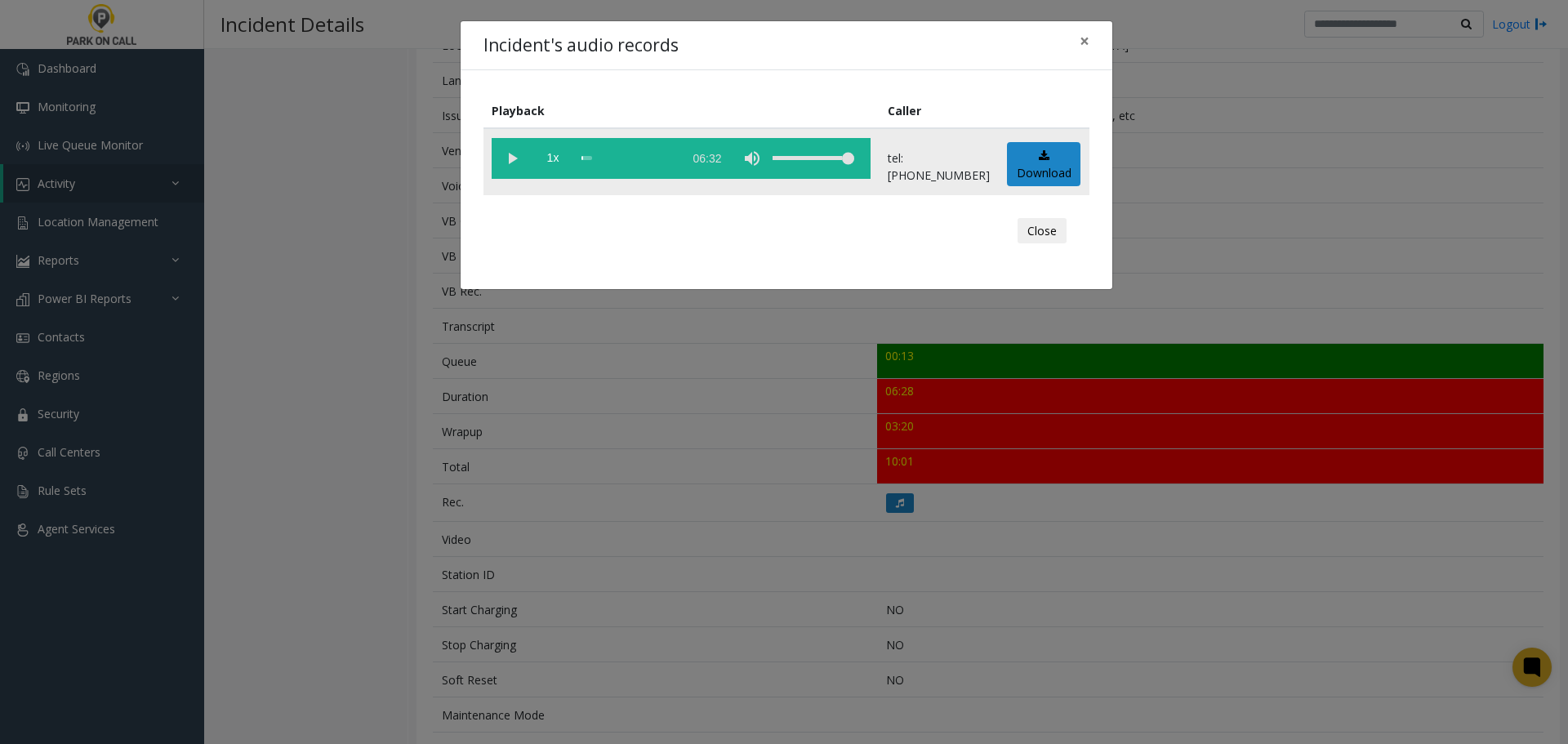
click at [507, 153] on vg-play-pause at bounding box center [511, 158] width 41 height 41
click at [1029, 235] on button "Close" at bounding box center [1041, 231] width 49 height 26
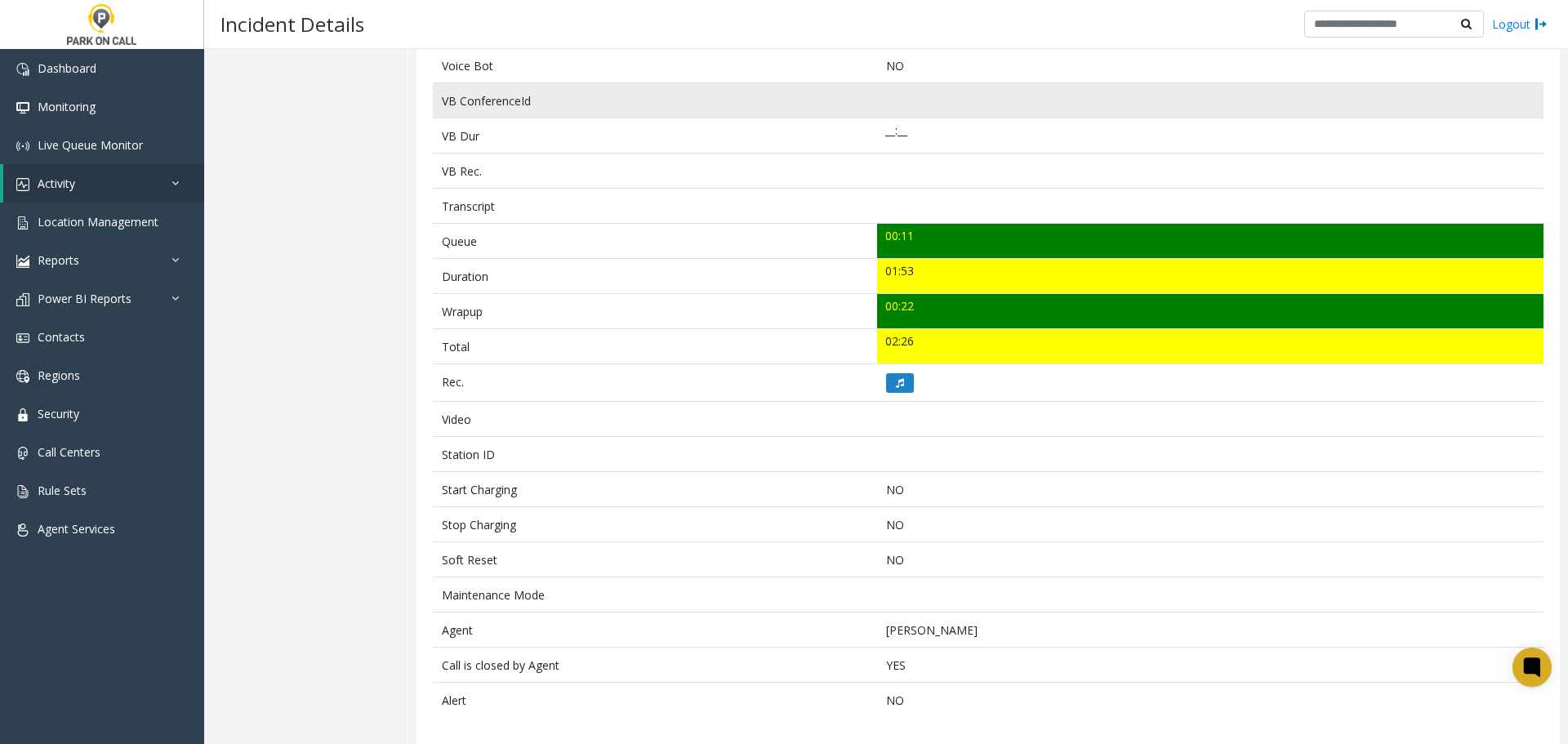
scroll to position [439, 0]
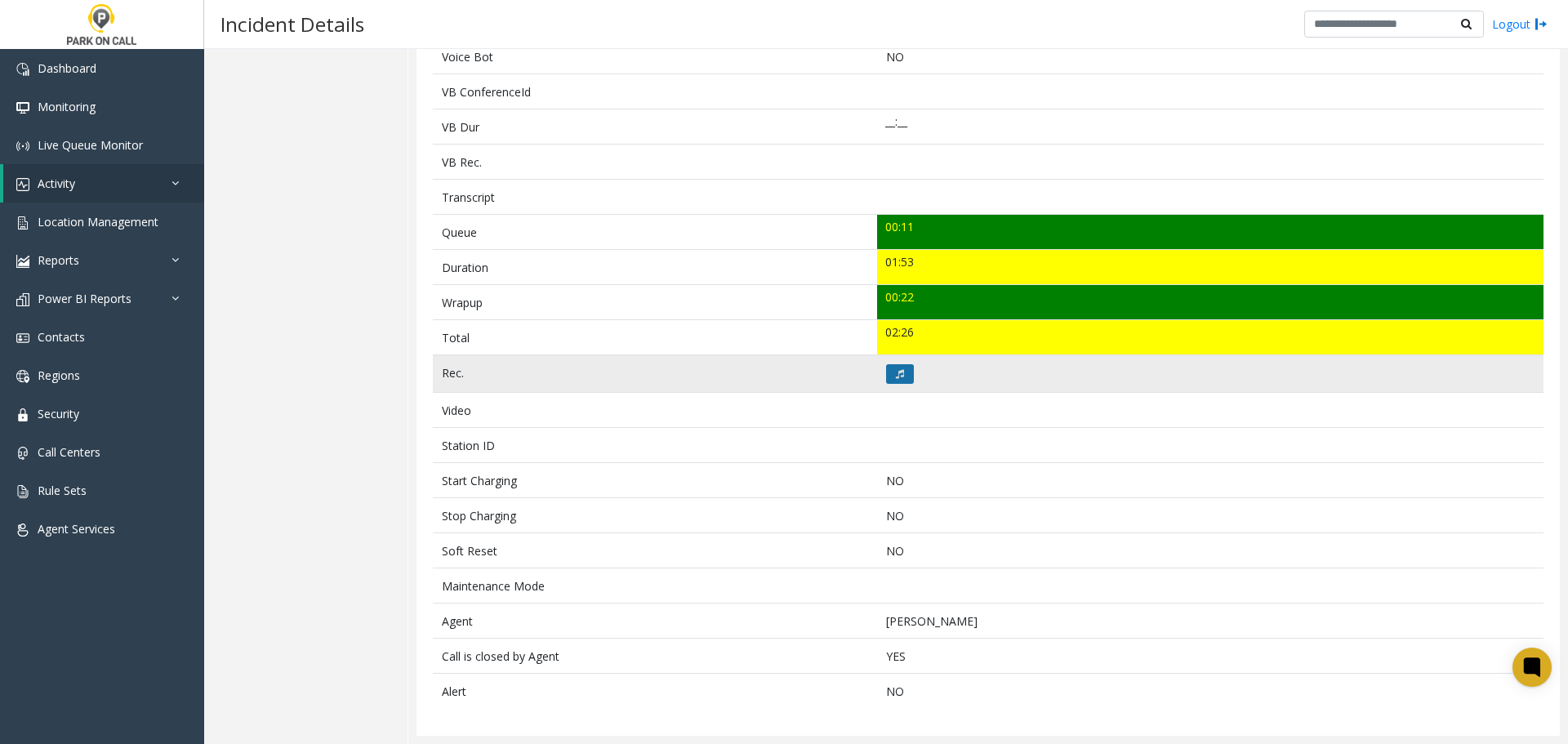
click at [896, 378] on icon at bounding box center [899, 373] width 8 height 9
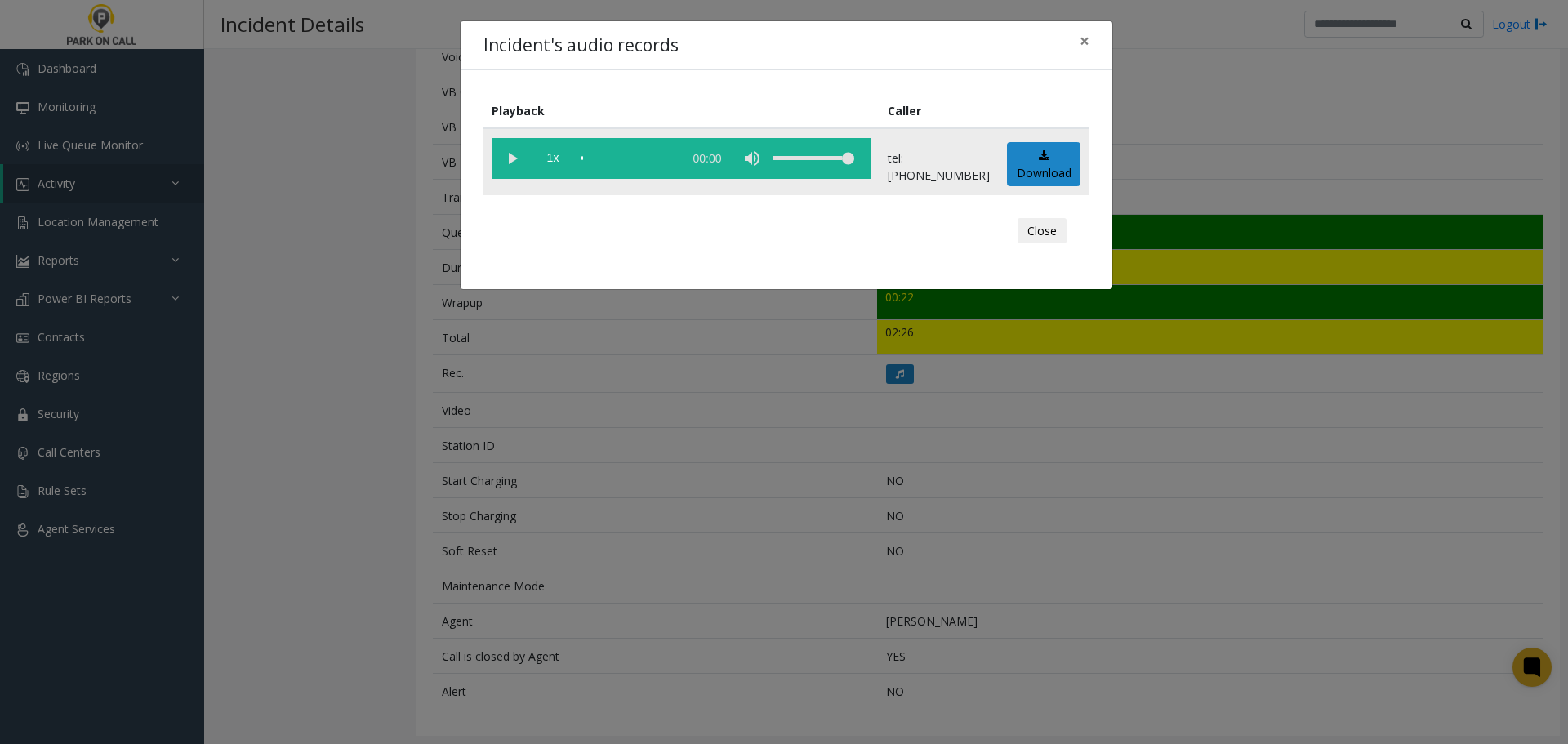
click at [517, 162] on vg-play-pause at bounding box center [511, 158] width 41 height 41
click at [1024, 238] on button "Close" at bounding box center [1041, 231] width 49 height 26
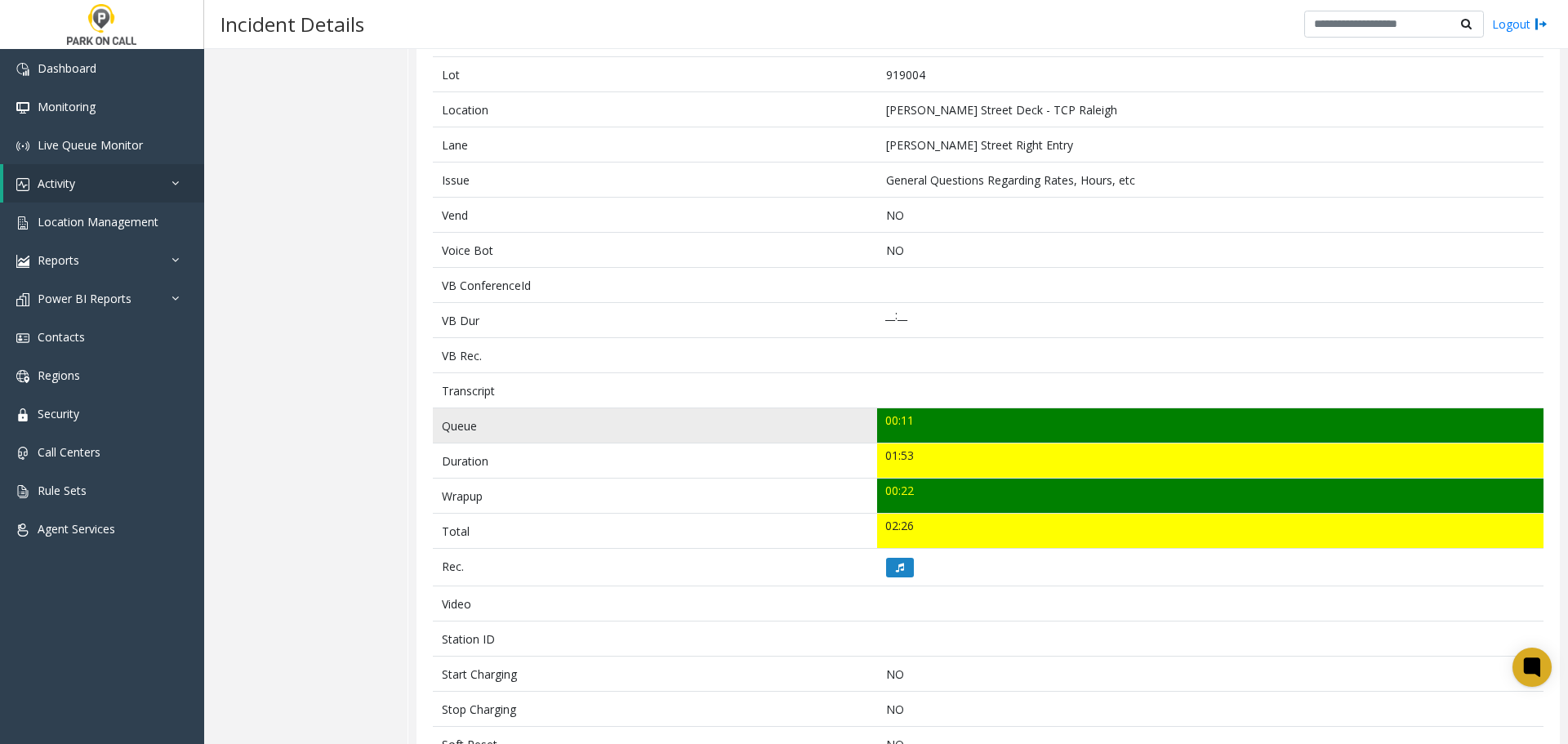
scroll to position [0, 0]
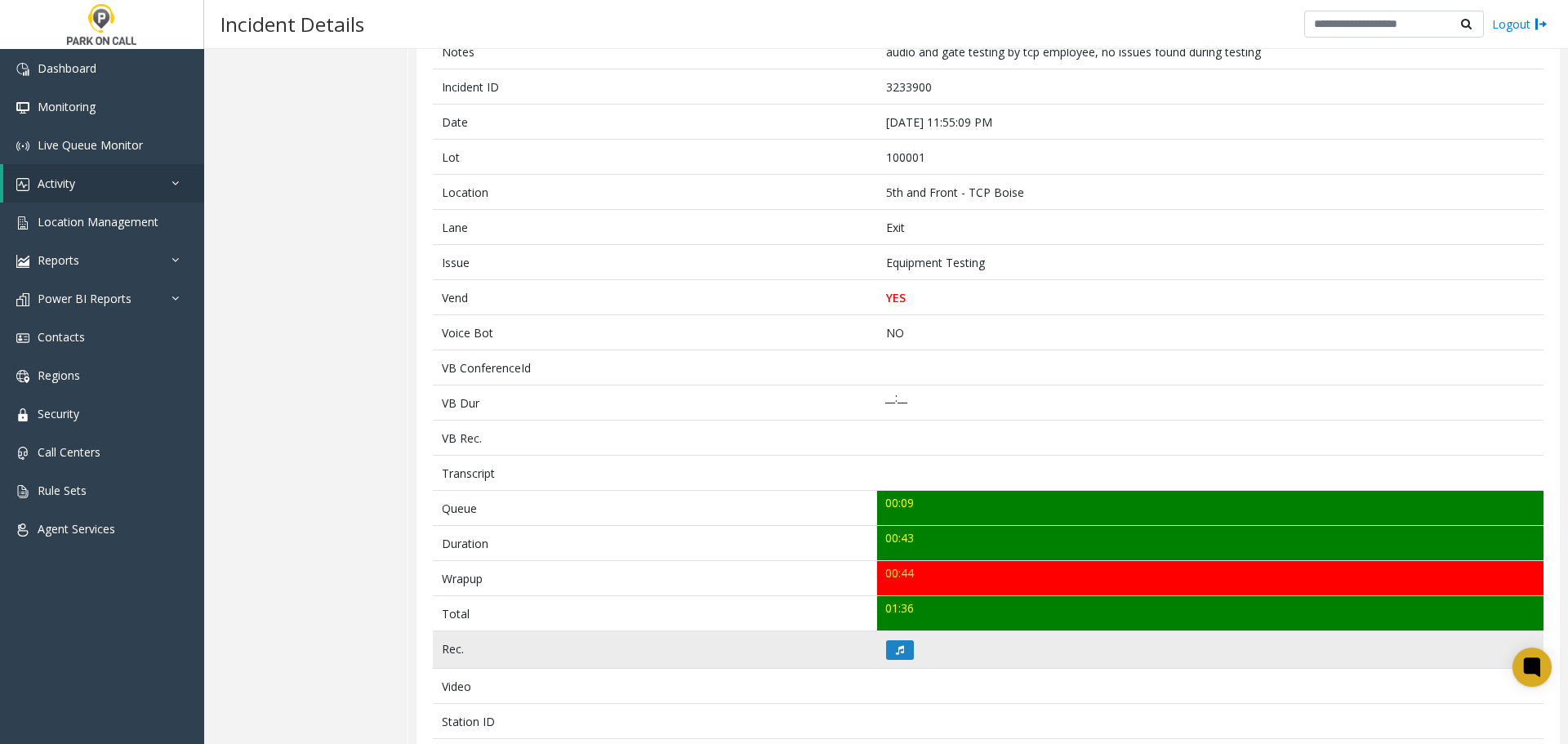
scroll to position [163, 0]
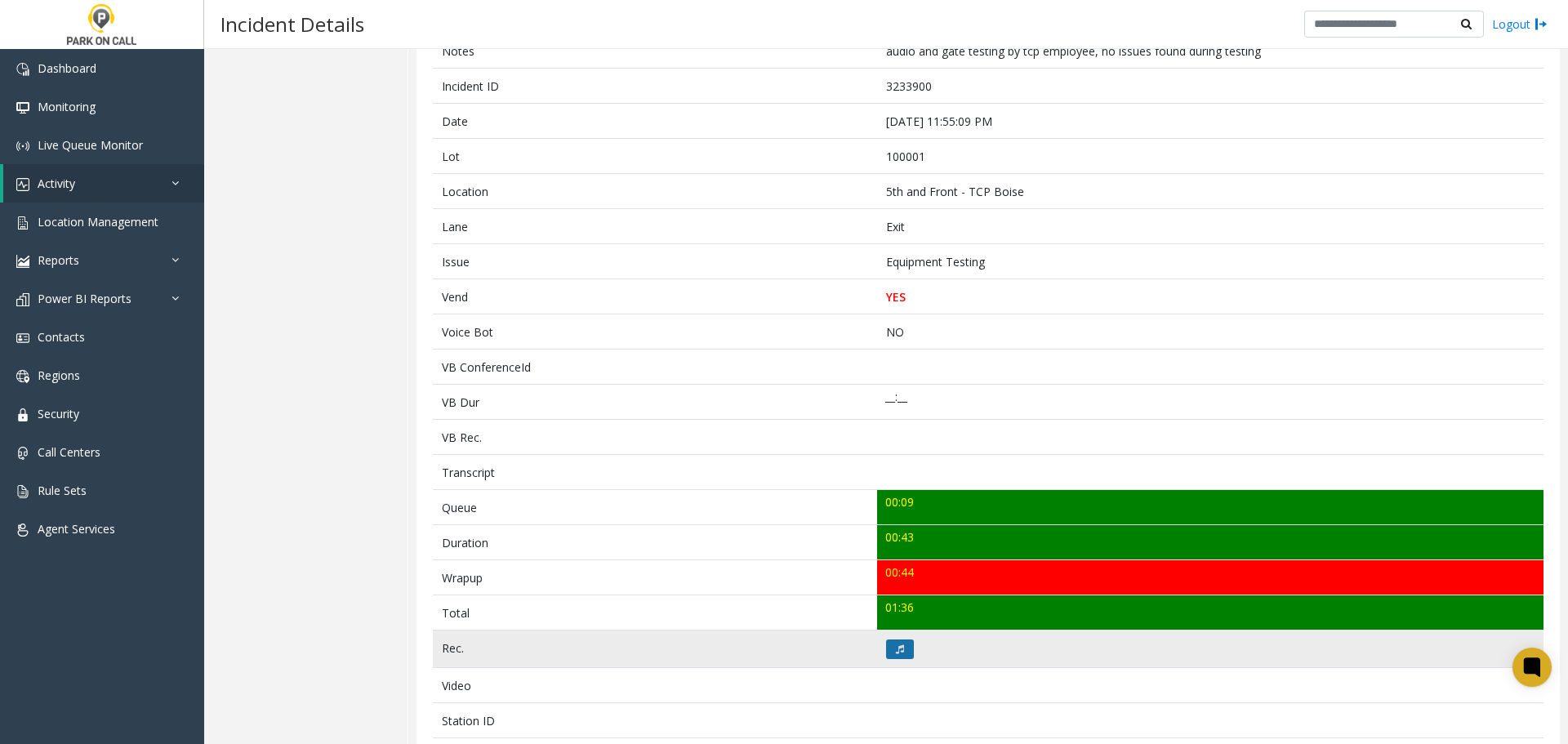
click at [896, 653] on icon at bounding box center [899, 648] width 8 height 9
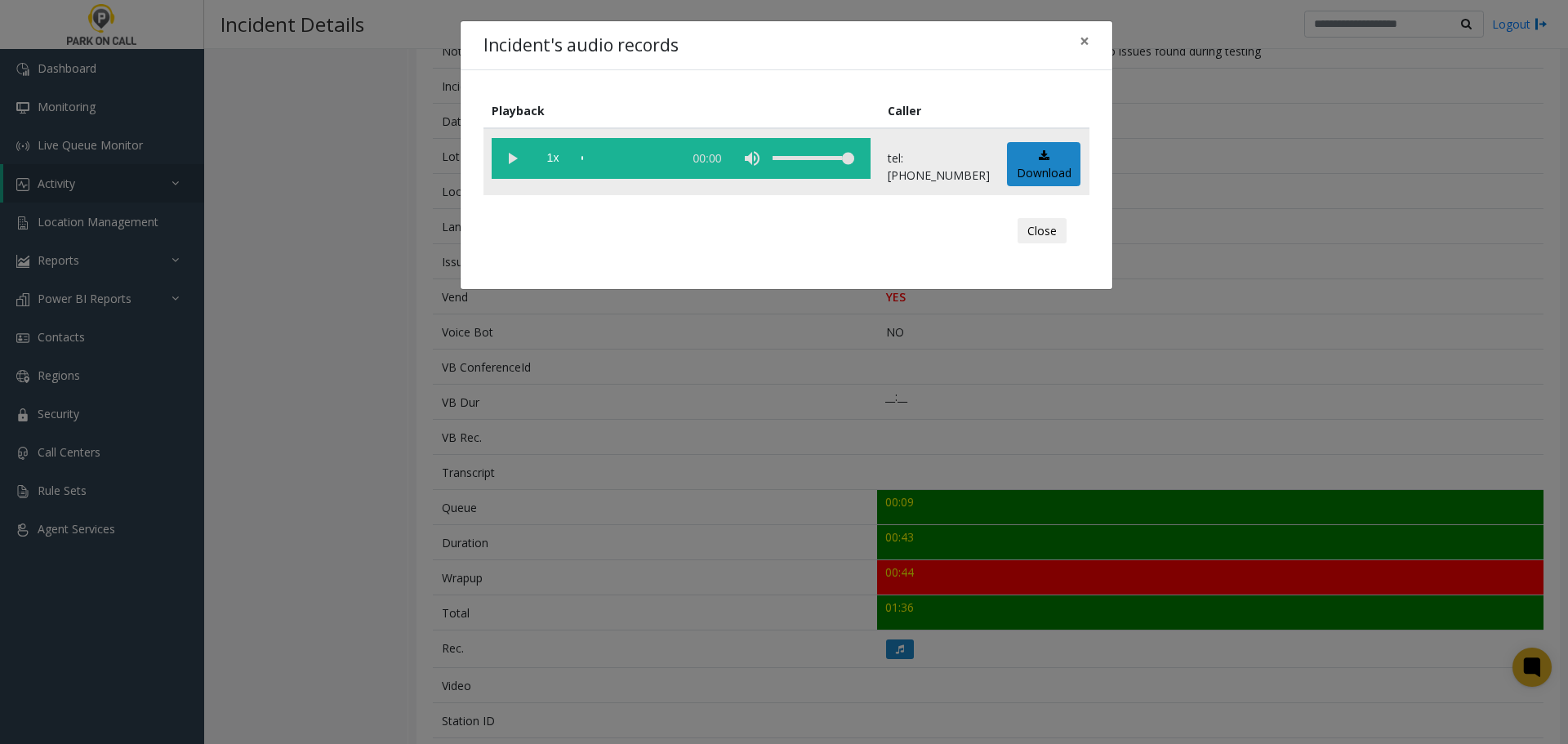
click at [514, 159] on vg-play-pause at bounding box center [511, 158] width 41 height 41
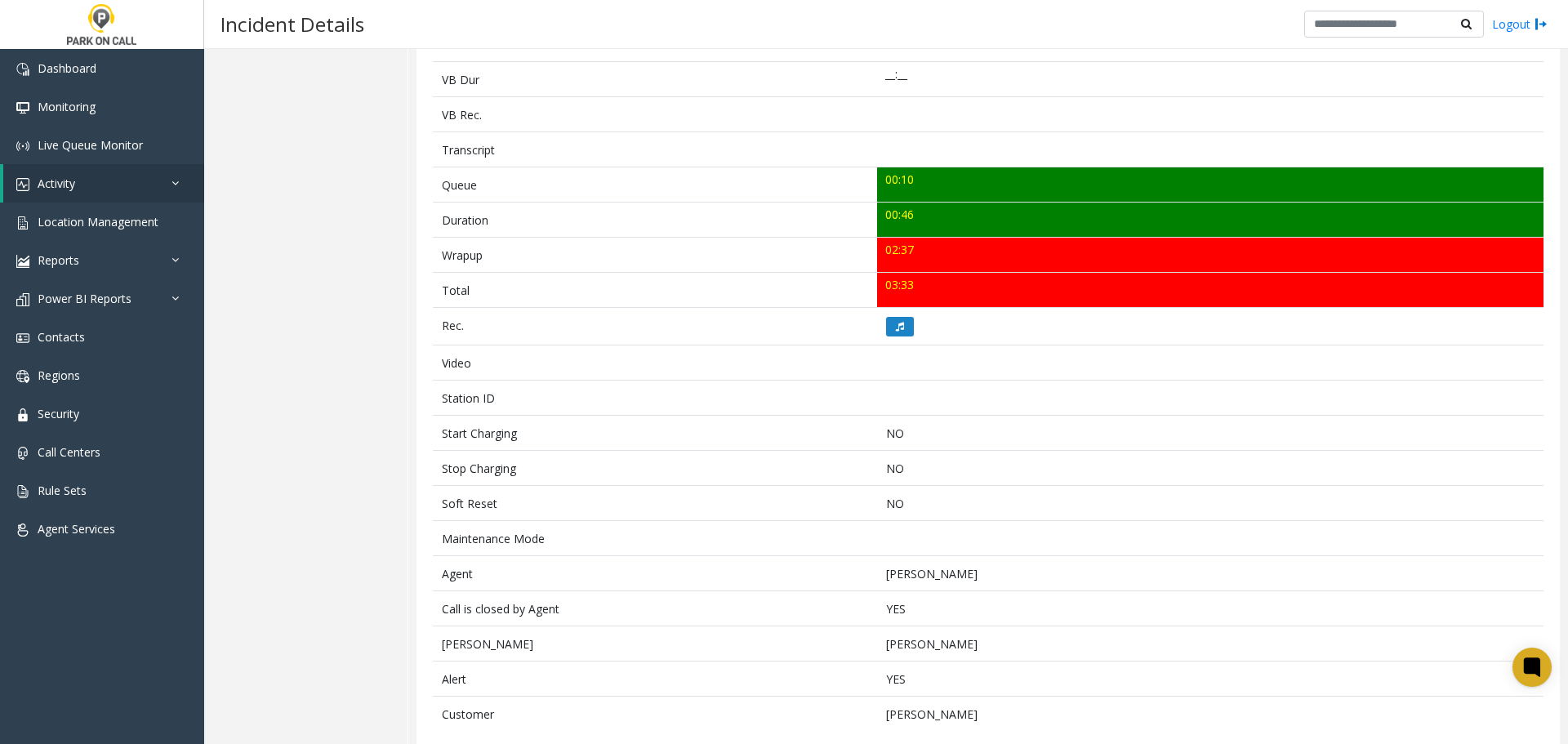
scroll to position [509, 0]
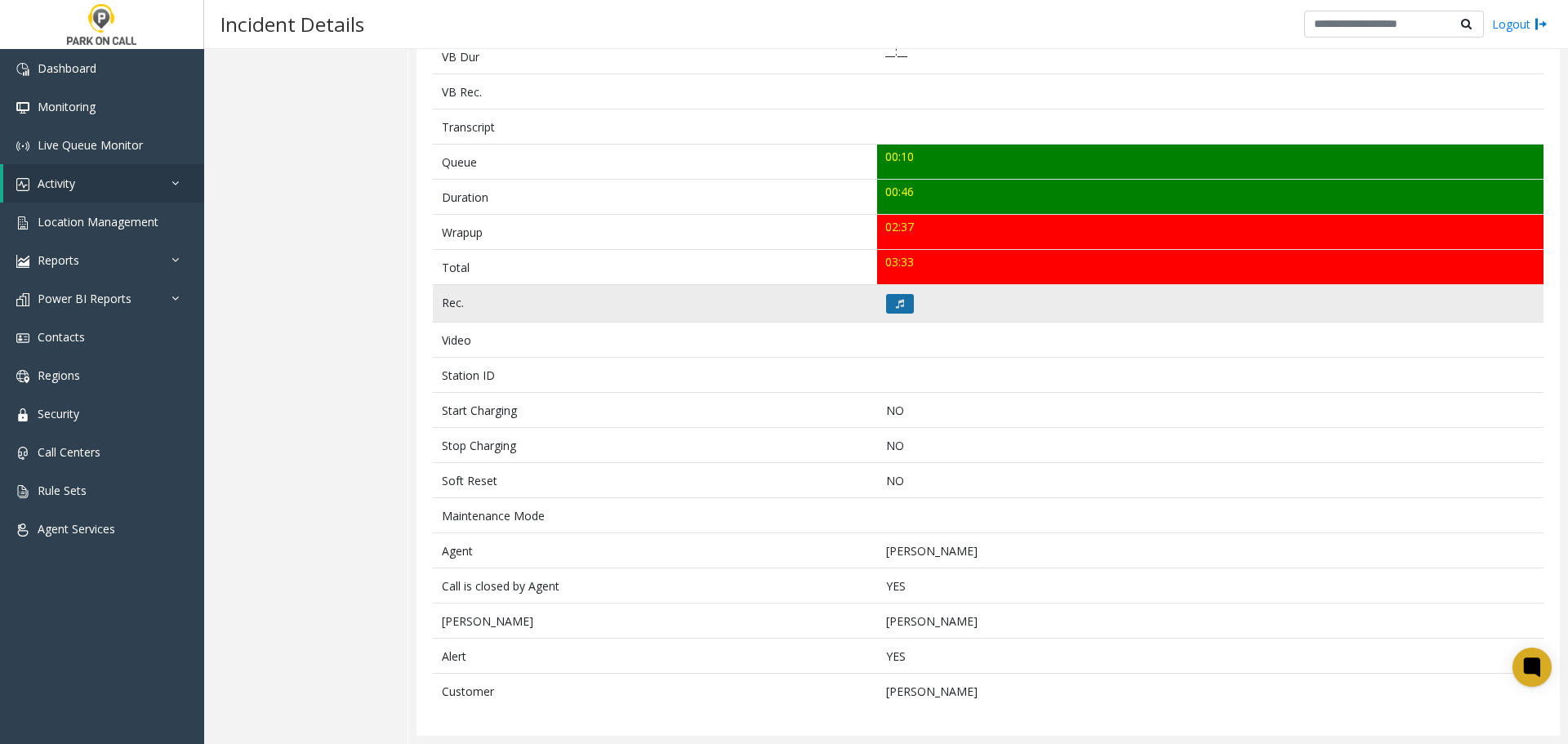
click at [903, 303] on button at bounding box center [900, 303] width 28 height 20
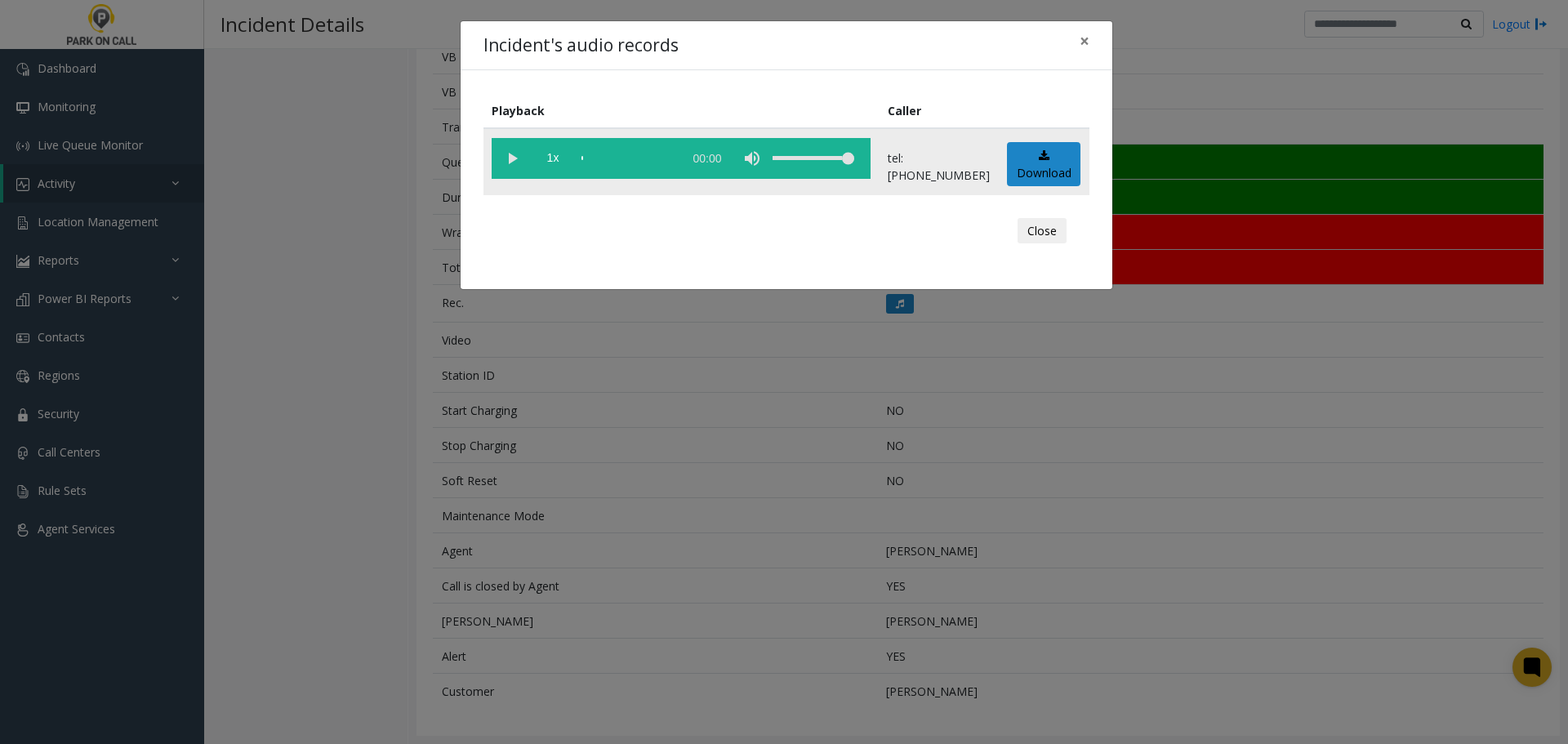
click at [515, 159] on vg-play-pause at bounding box center [511, 158] width 41 height 41
click at [1034, 231] on button "Close" at bounding box center [1041, 231] width 49 height 26
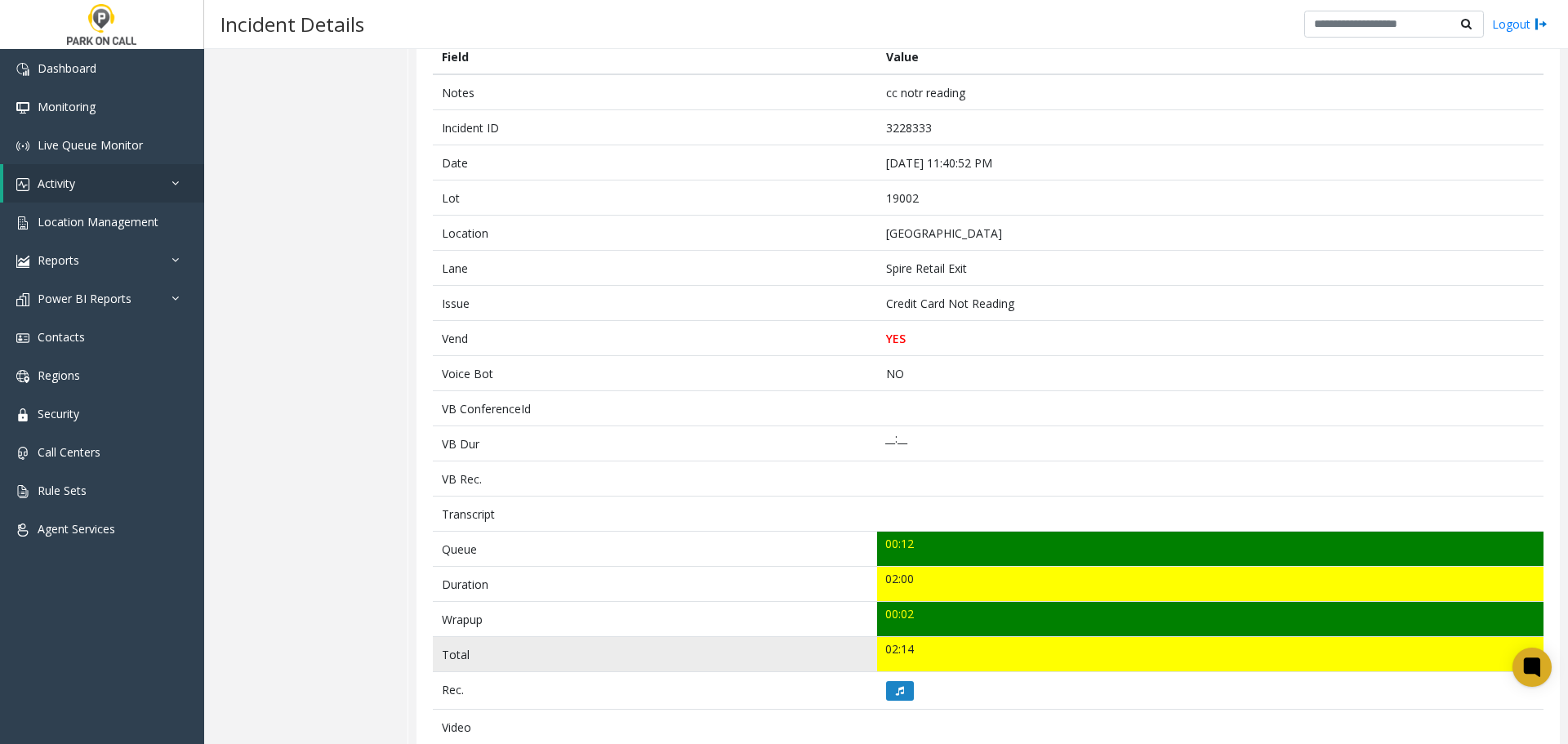
scroll to position [163, 0]
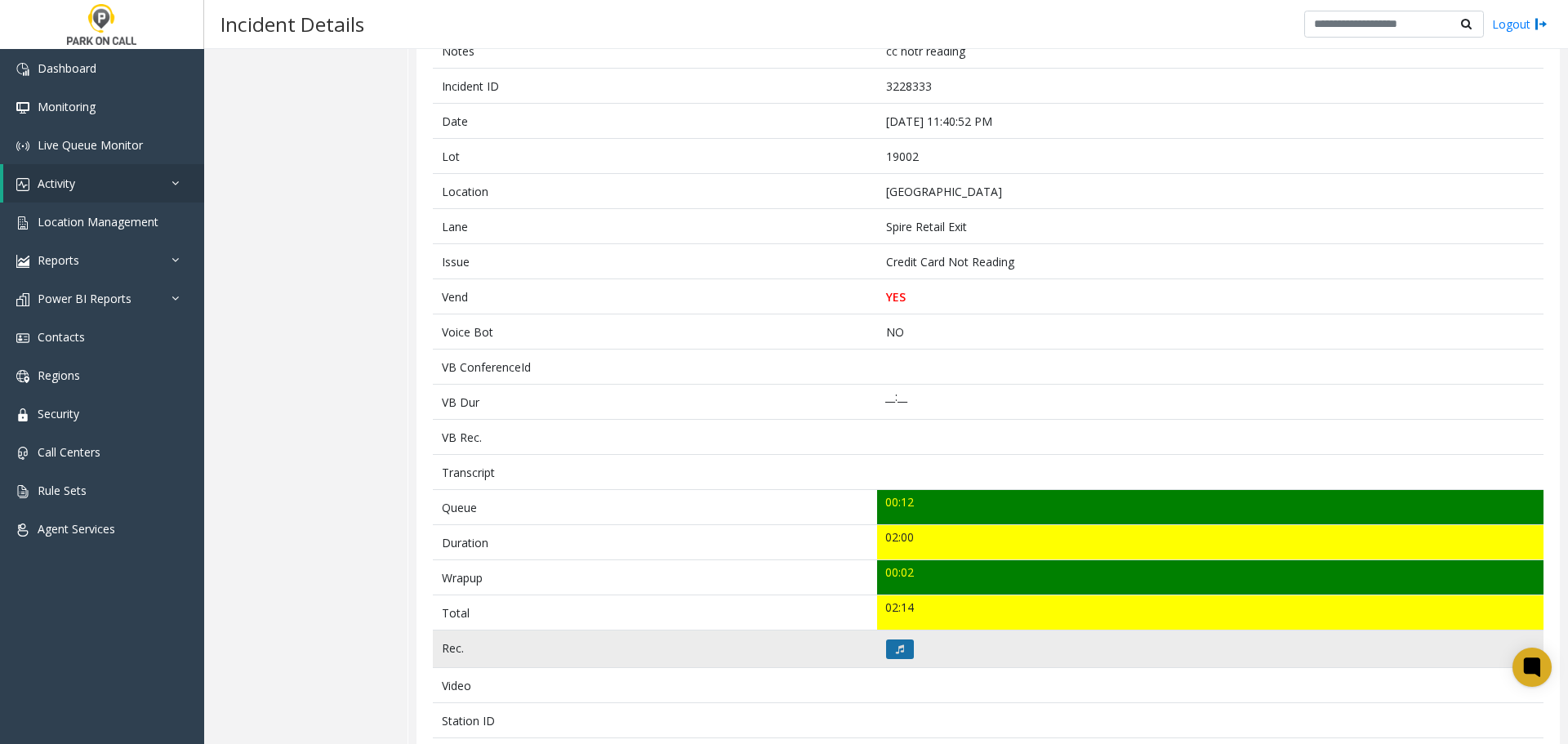
click at [888, 642] on button at bounding box center [900, 649] width 28 height 20
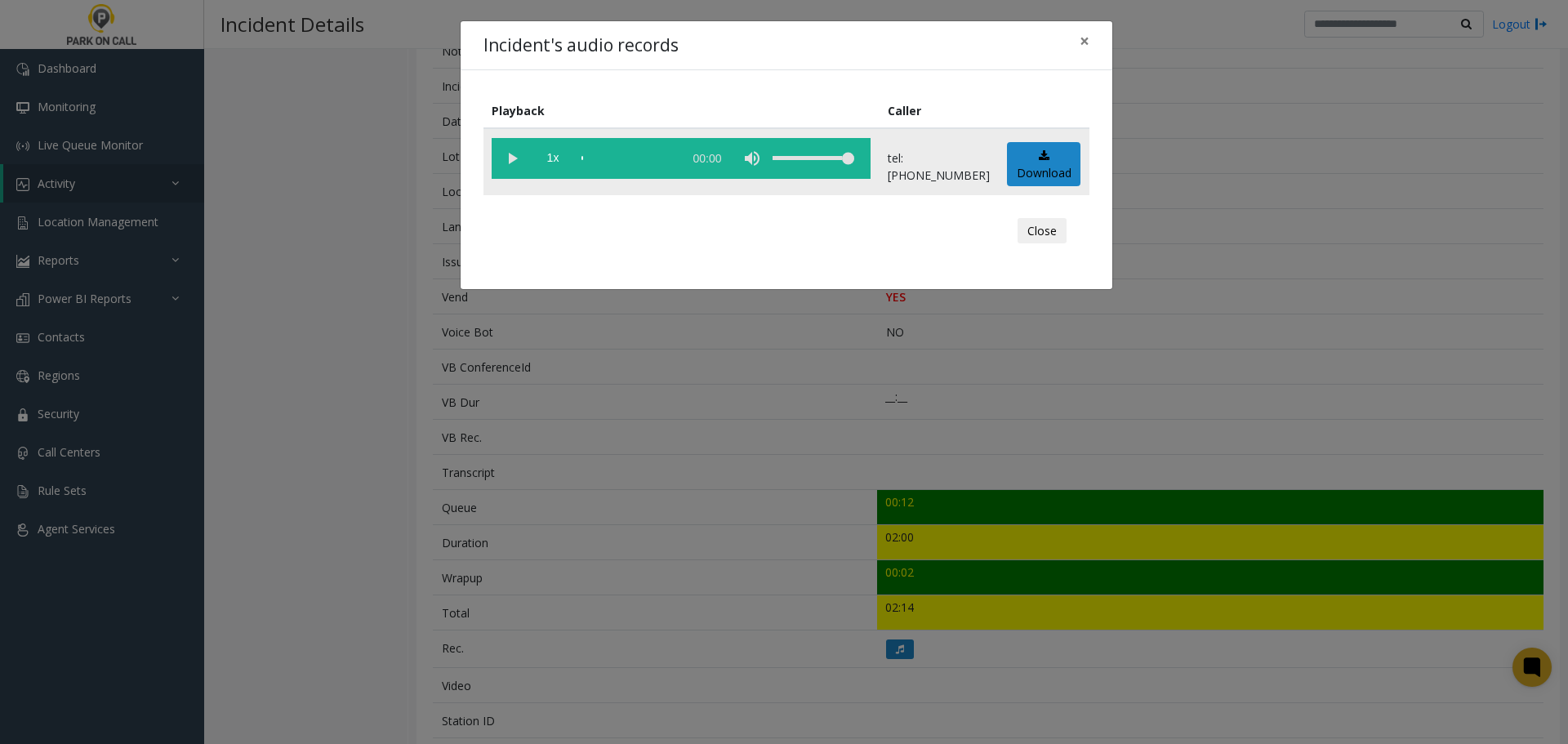
click at [519, 162] on vg-play-pause at bounding box center [511, 158] width 41 height 41
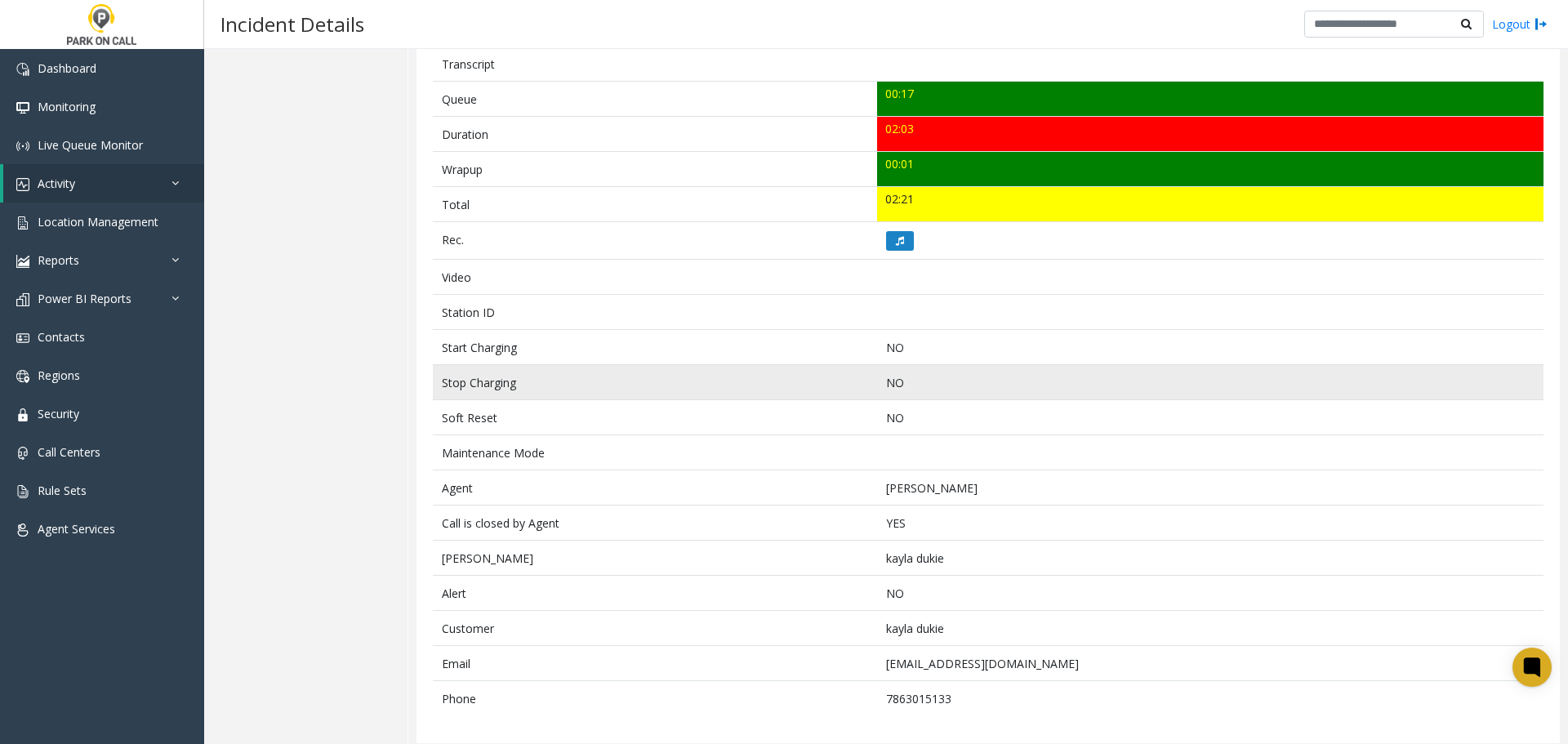
scroll to position [579, 0]
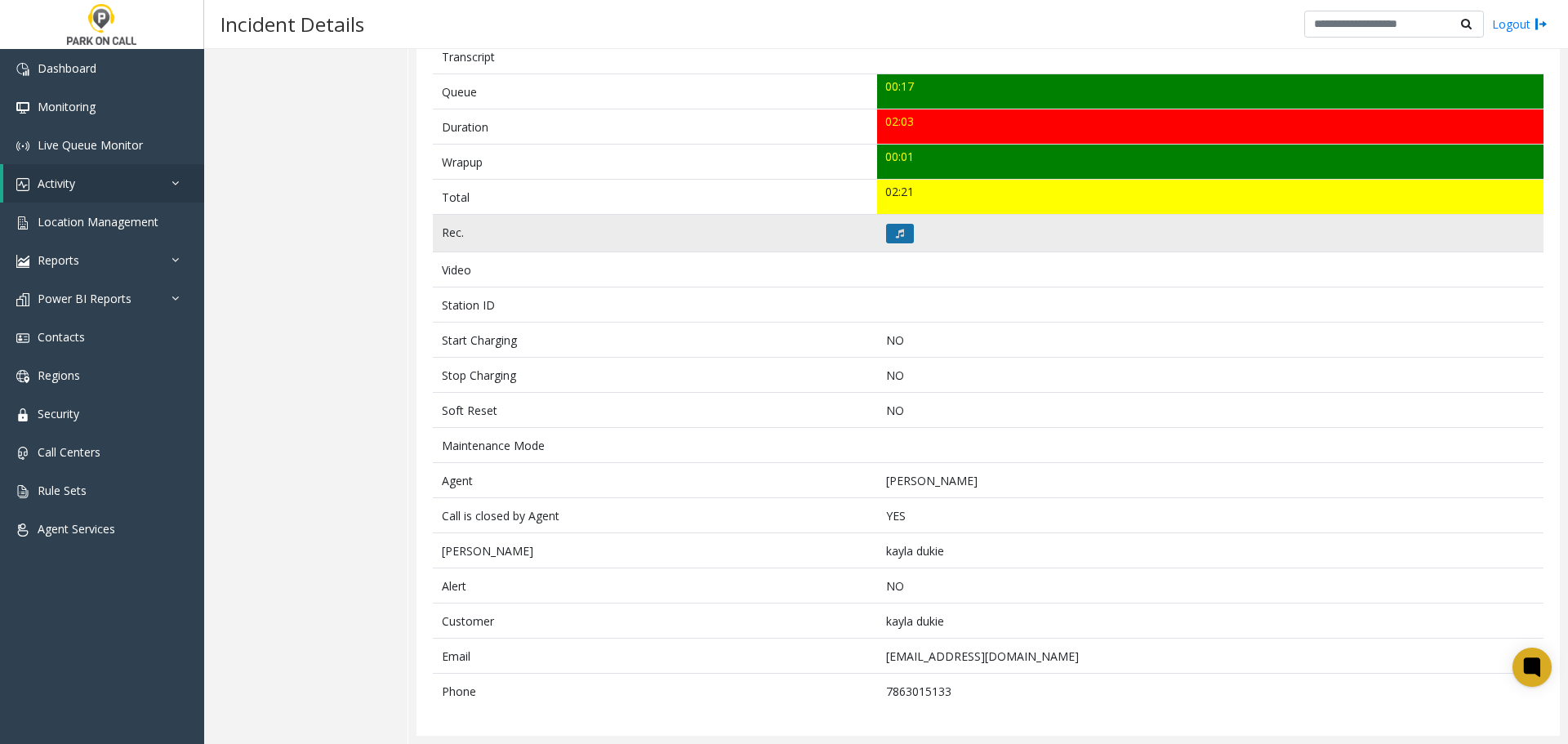
click at [902, 240] on button at bounding box center [900, 234] width 28 height 20
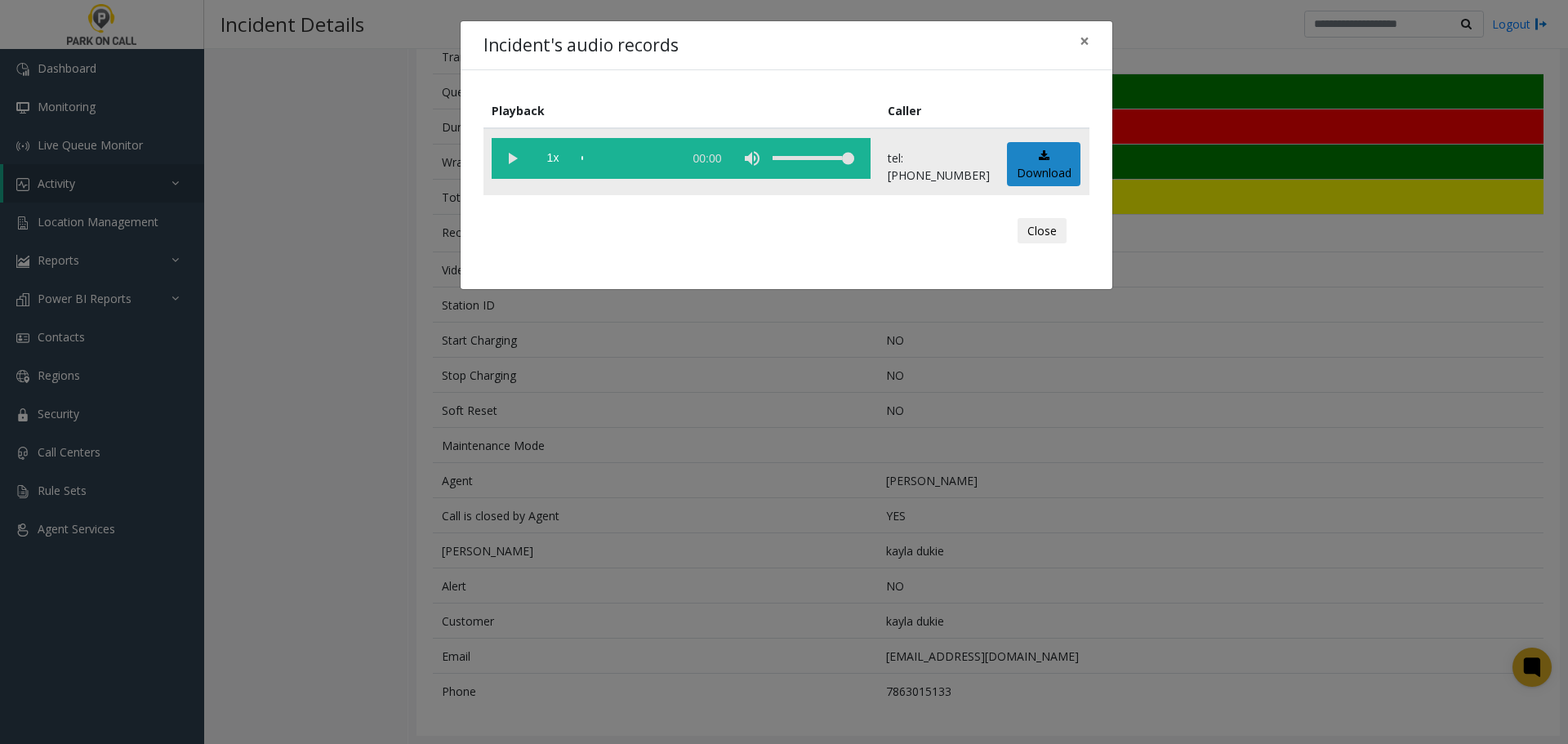
click at [522, 166] on vg-play-pause at bounding box center [511, 158] width 41 height 41
